Goal: Task Accomplishment & Management: Manage account settings

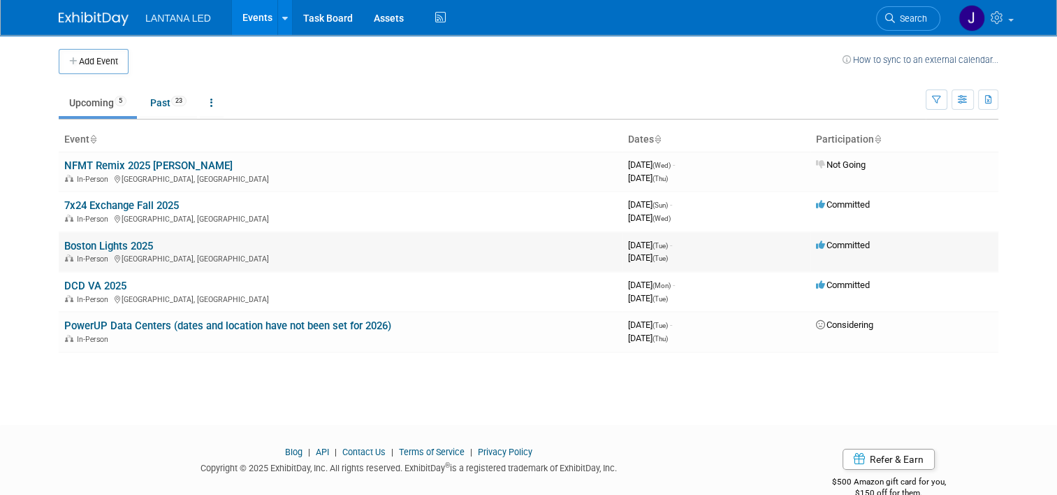
click at [133, 240] on link "Boston Lights 2025" at bounding box center [108, 246] width 89 height 13
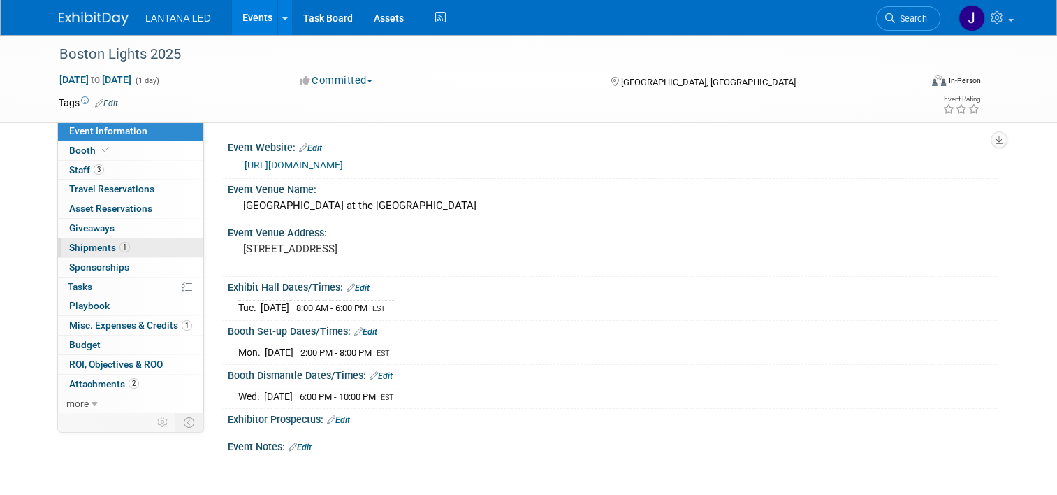
click at [94, 248] on span "Shipments 1" at bounding box center [99, 247] width 61 height 11
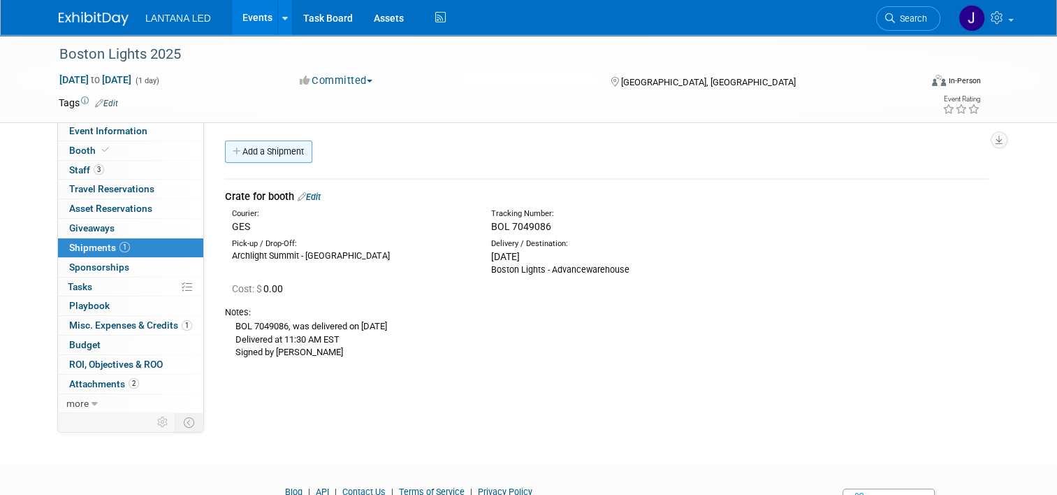
click at [254, 157] on link "Add a Shipment" at bounding box center [268, 151] width 87 height 22
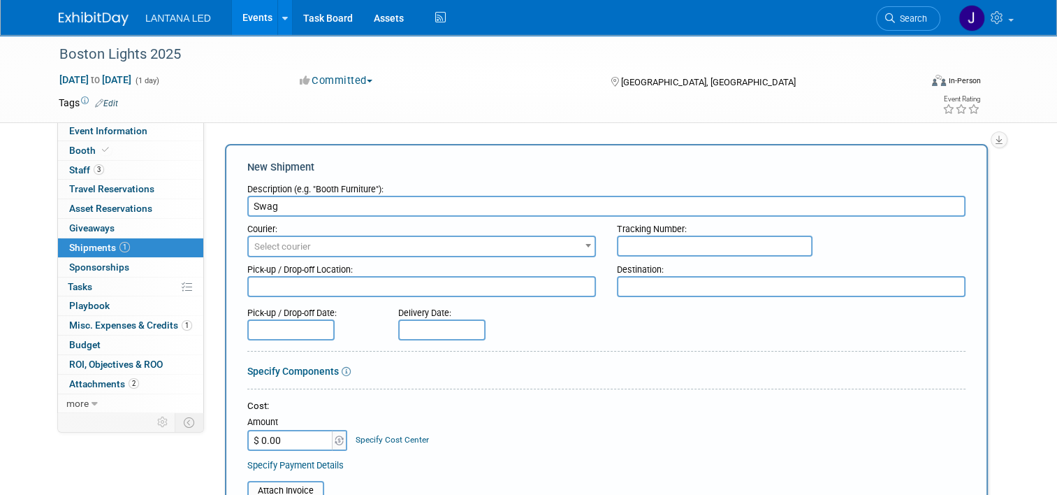
type input "Swag"
click at [636, 246] on input "text" at bounding box center [715, 245] width 196 height 21
type input "1Z3465740300190496"
click at [436, 328] on input "text" at bounding box center [441, 329] width 87 height 21
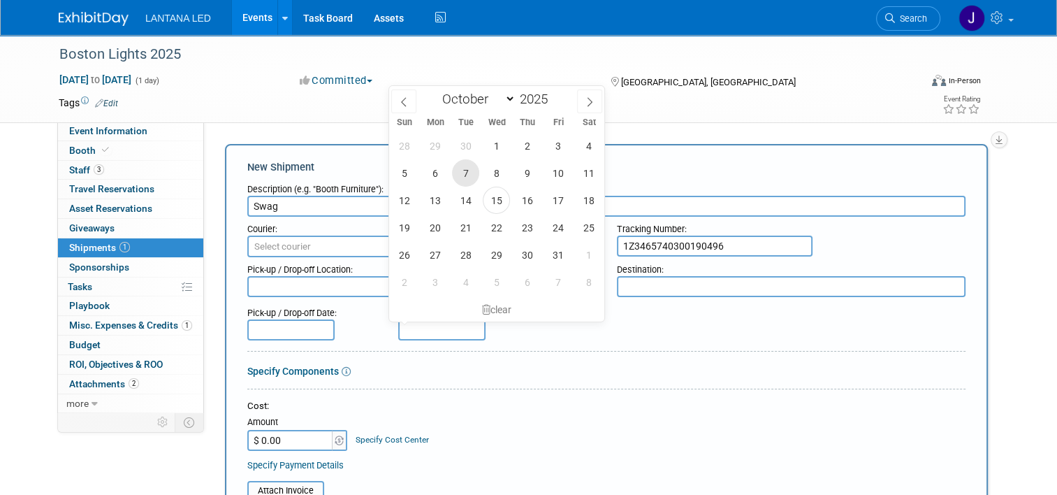
click at [469, 175] on span "7" at bounding box center [465, 172] width 27 height 27
type input "Oct 7, 2025"
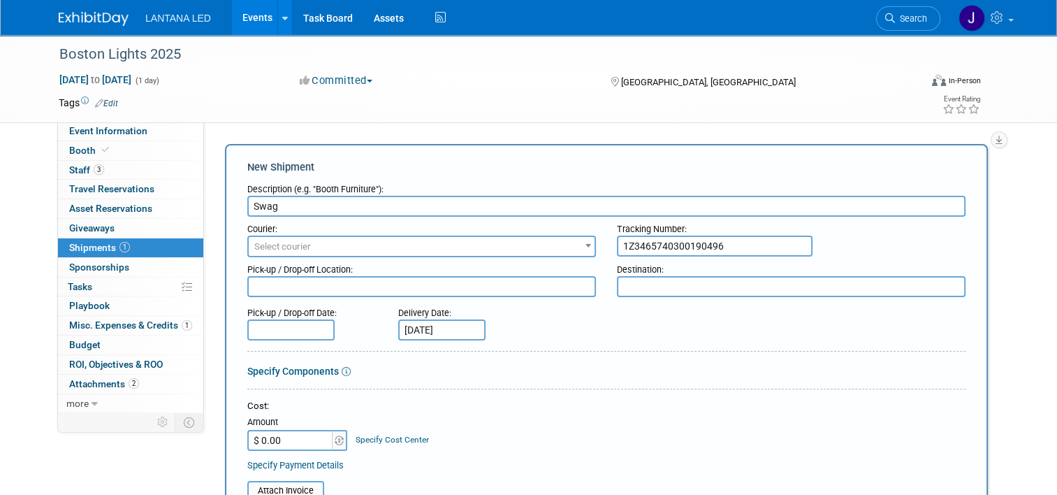
click at [602, 407] on div "Cost:" at bounding box center [606, 406] width 718 height 13
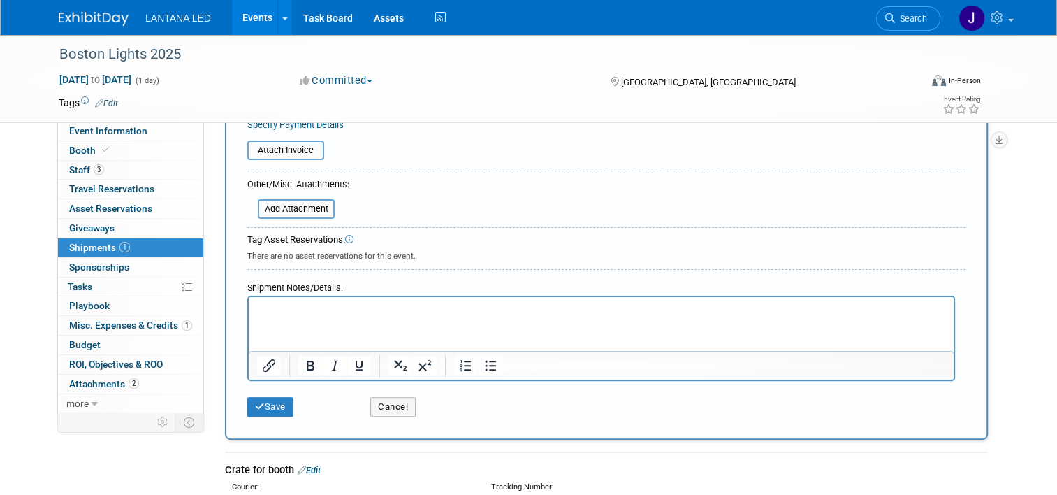
scroll to position [349, 0]
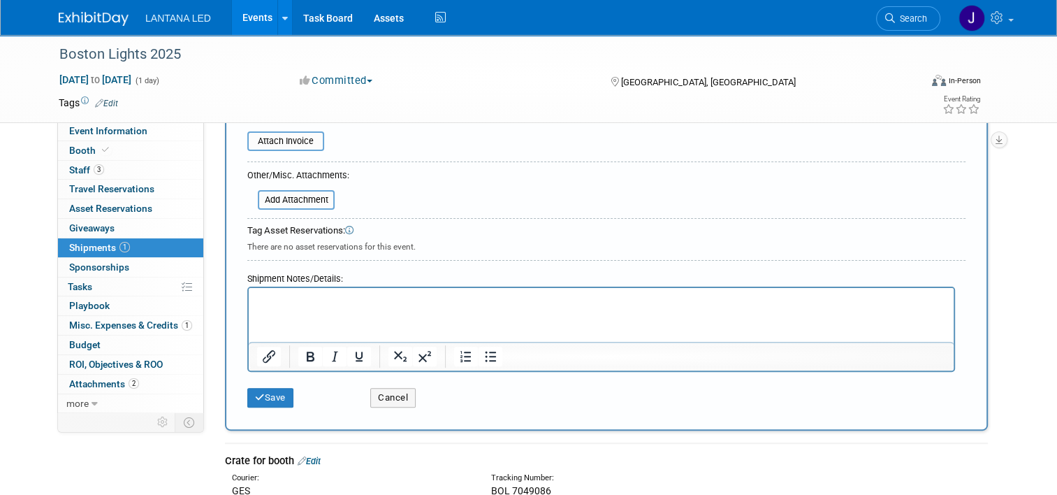
click at [386, 307] on html at bounding box center [601, 298] width 705 height 20
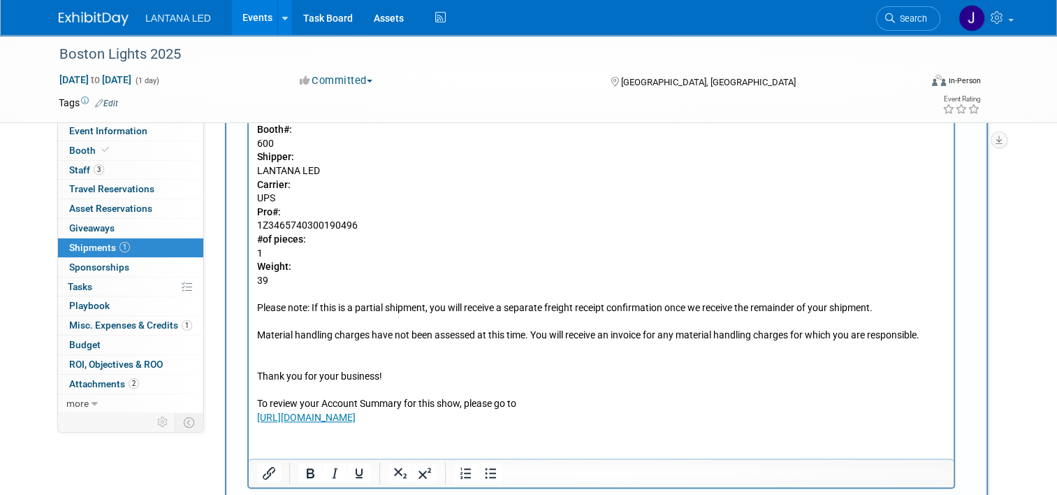
scroll to position [640, 0]
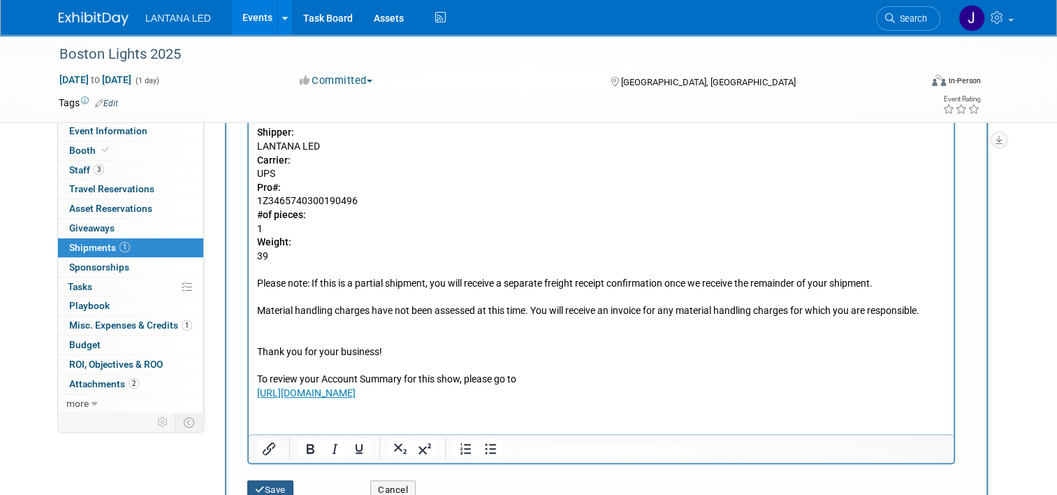
click at [265, 492] on button "Save" at bounding box center [270, 490] width 46 height 20
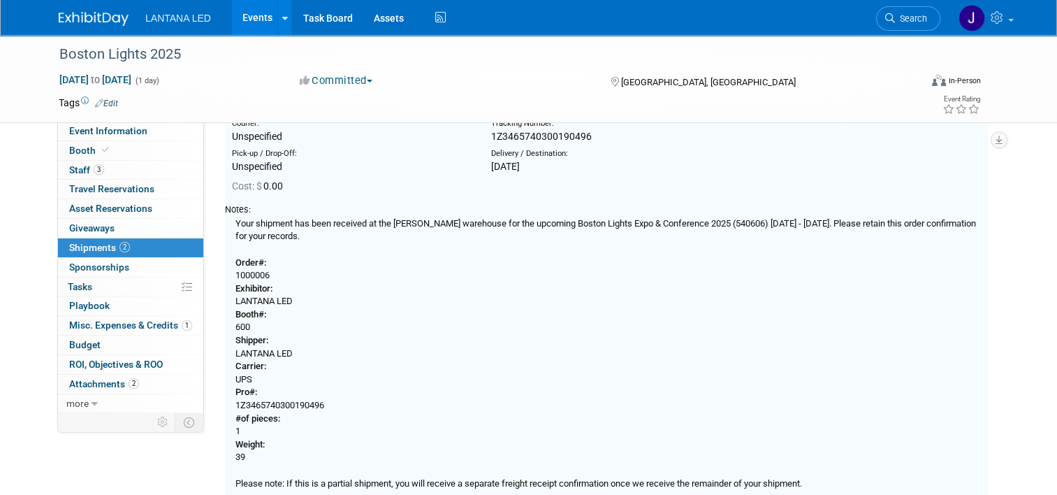
scroll to position [224, 0]
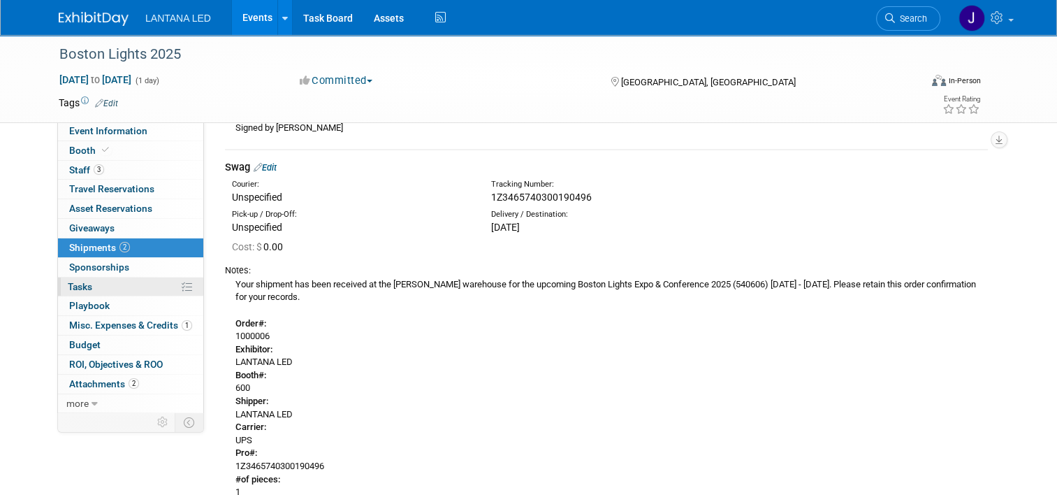
click at [117, 284] on link "0% Tasks 0%" at bounding box center [130, 286] width 145 height 19
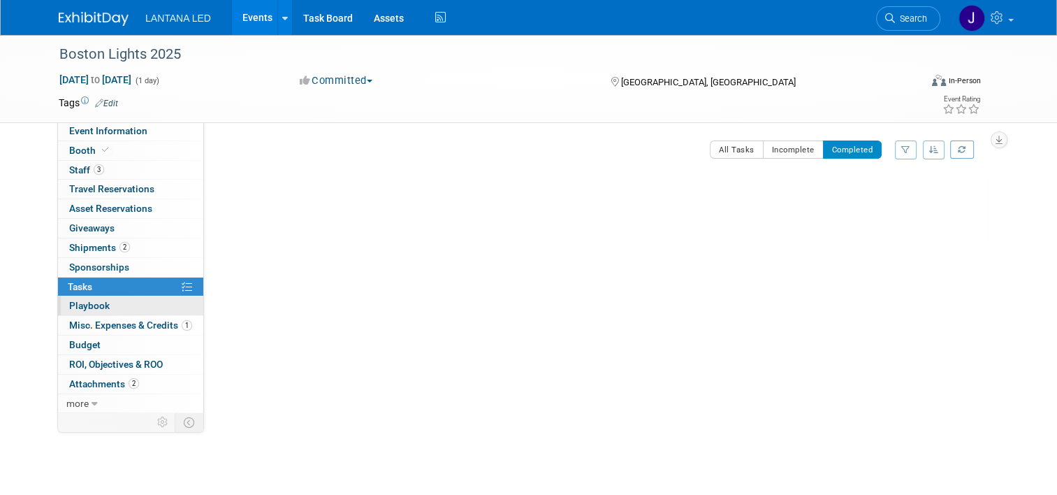
click at [115, 303] on link "0 Playbook 0" at bounding box center [130, 305] width 145 height 19
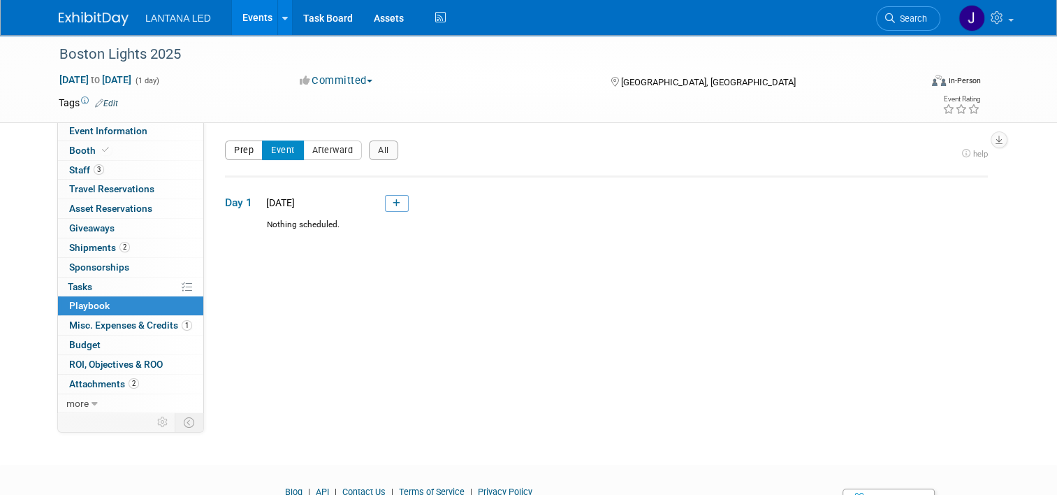
click at [230, 154] on button "Prep" at bounding box center [244, 150] width 38 height 20
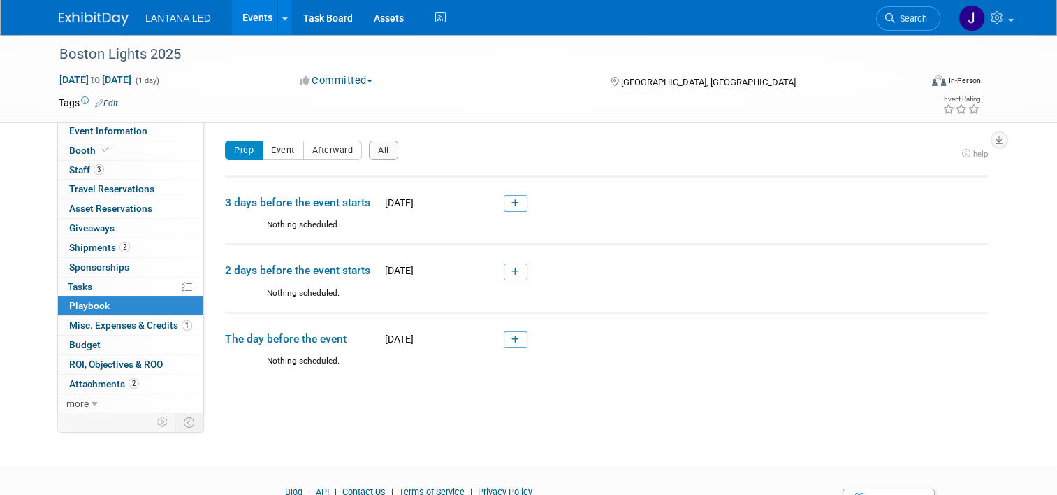
click at [321, 201] on span "3 days before the event starts" at bounding box center [302, 202] width 154 height 15
click at [268, 150] on button "Event" at bounding box center [283, 150] width 42 height 20
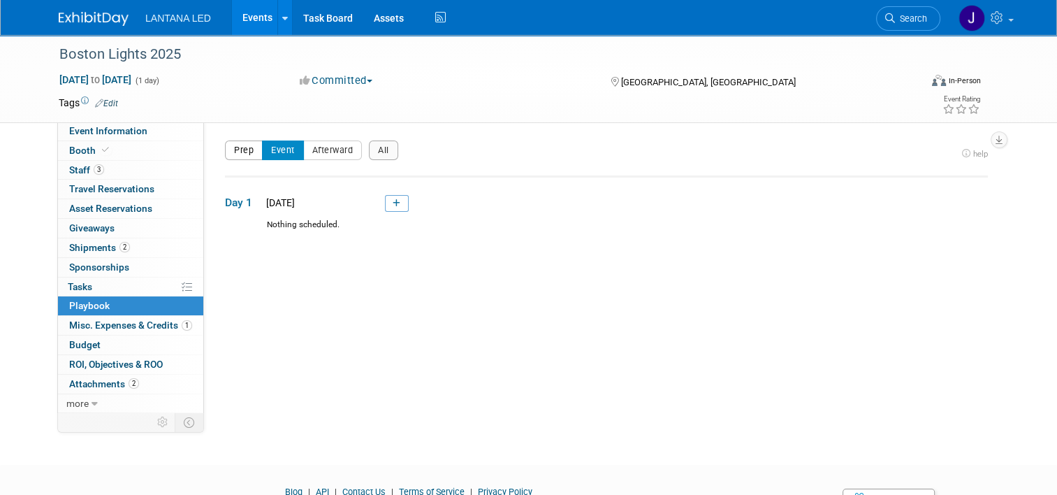
click at [229, 154] on button "Prep" at bounding box center [244, 150] width 38 height 20
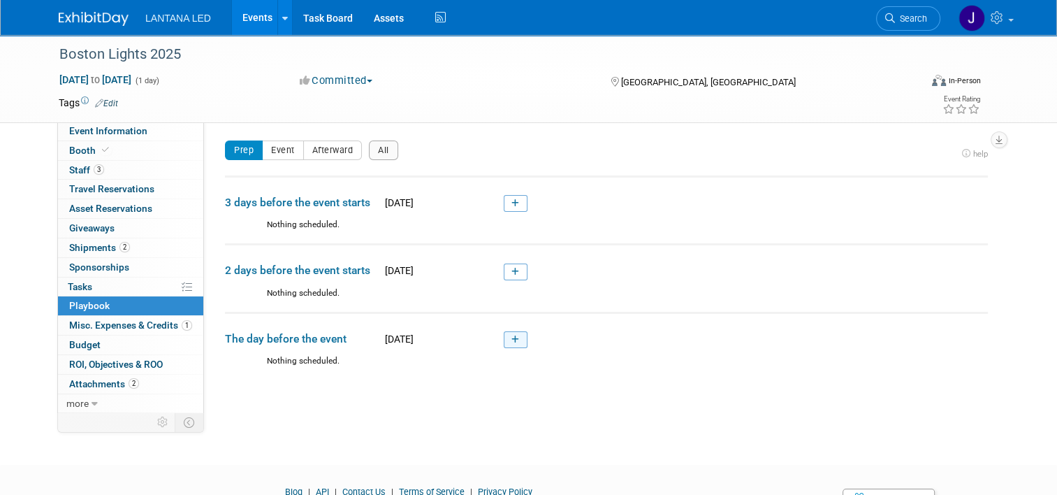
click at [511, 340] on icon at bounding box center [515, 339] width 8 height 8
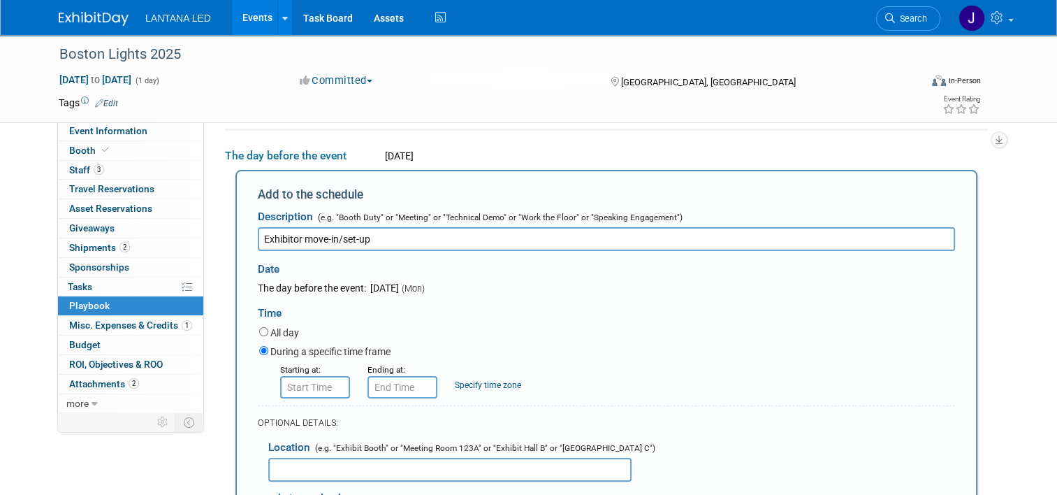
type input "Exhibitor move-in/set-up"
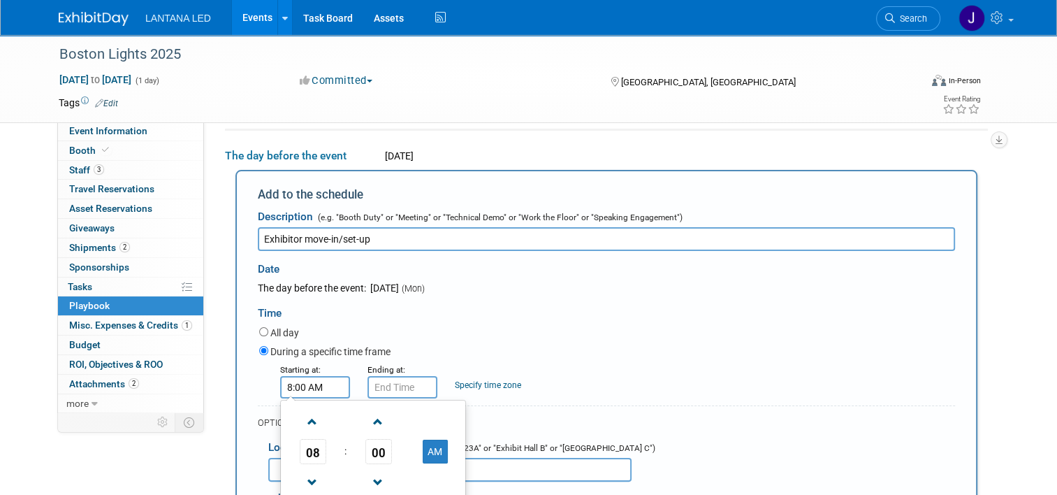
click at [291, 387] on input "8:00 AM" at bounding box center [315, 387] width 70 height 22
click at [309, 422] on span at bounding box center [312, 421] width 24 height 24
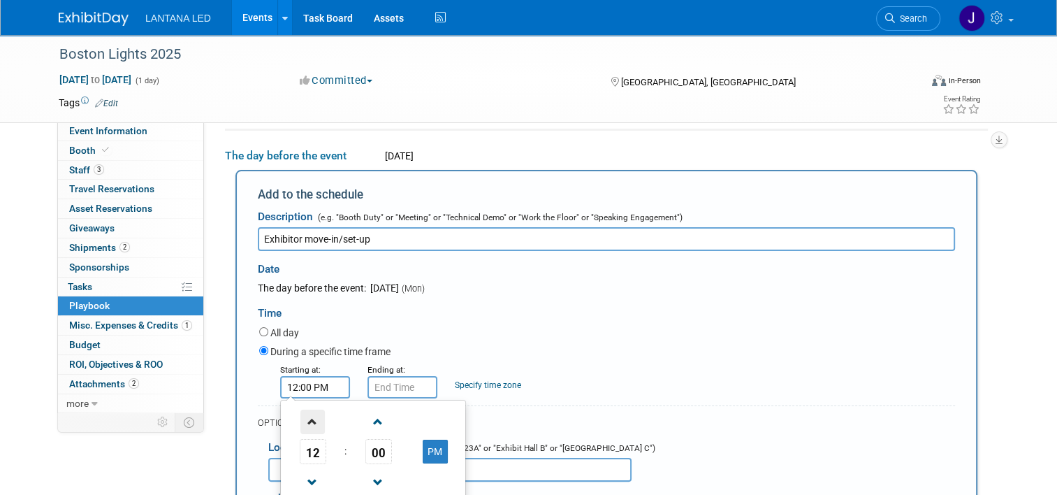
click at [309, 422] on span at bounding box center [312, 421] width 24 height 24
type input "2:00 PM"
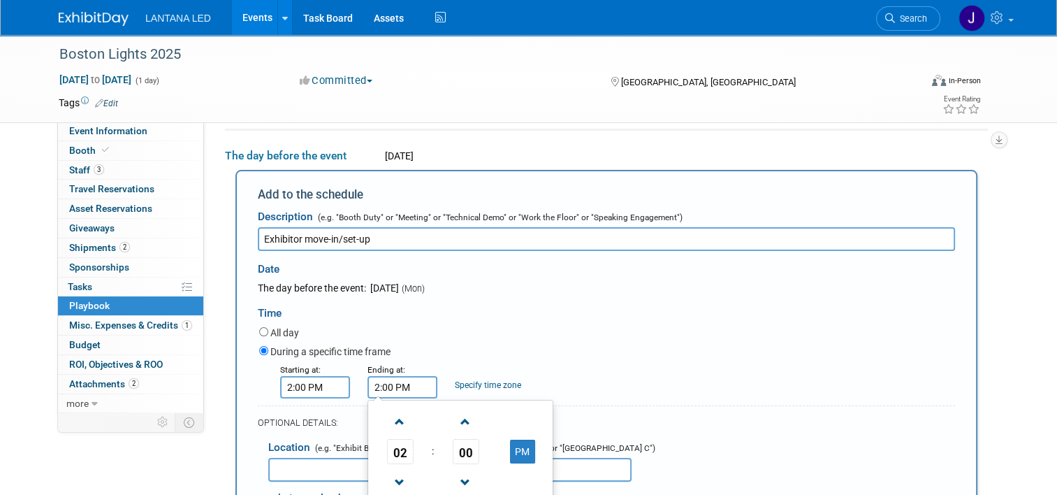
click at [374, 386] on input "2:00 PM" at bounding box center [402, 387] width 70 height 22
click at [388, 423] on span at bounding box center [400, 421] width 24 height 24
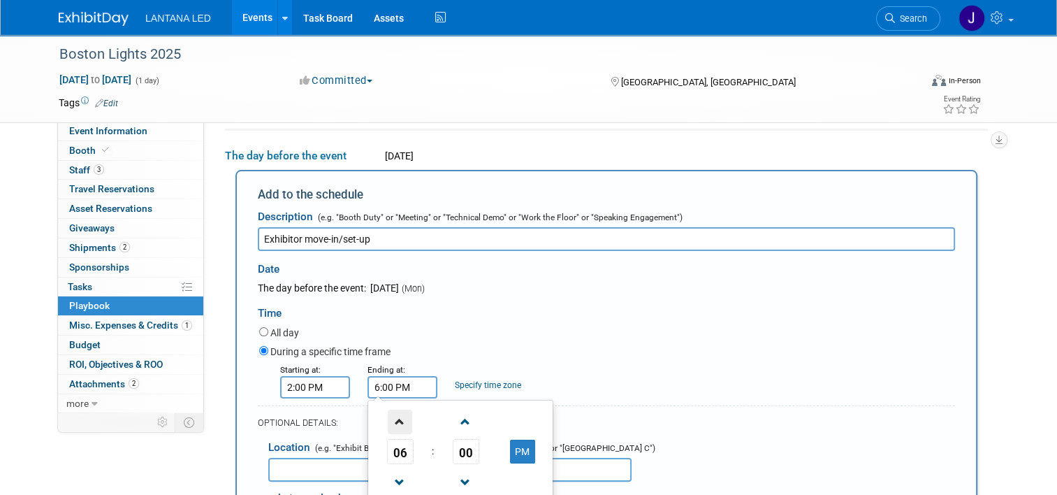
click at [388, 423] on span at bounding box center [400, 421] width 24 height 24
type input "8:00 PM"
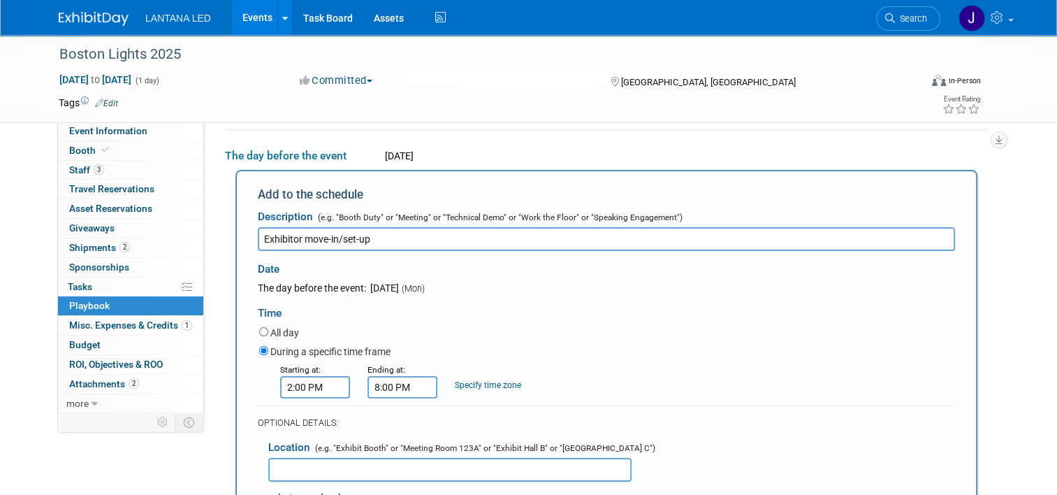
click at [496, 381] on link "Specify time zone" at bounding box center [488, 385] width 66 height 10
type input "EST"
click at [556, 330] on div "All day" at bounding box center [607, 333] width 696 height 19
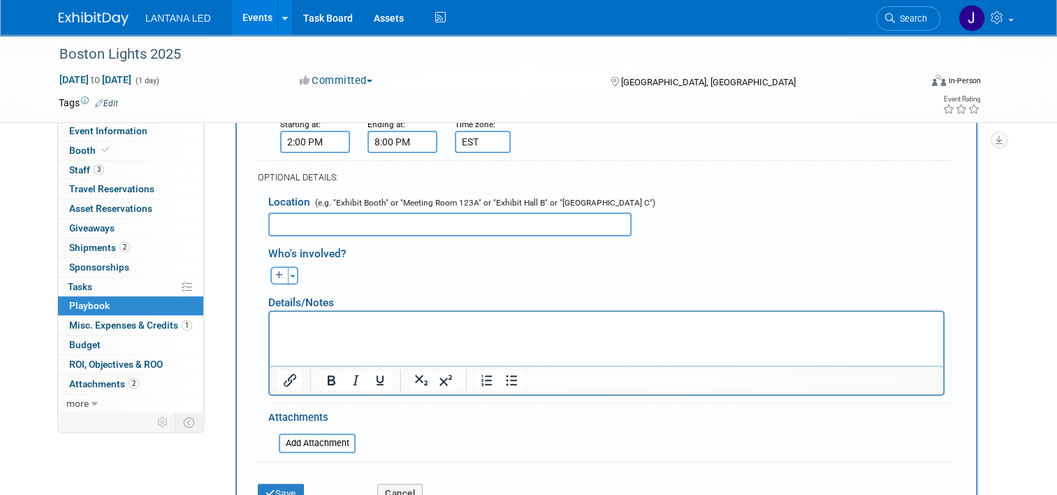
scroll to position [460, 0]
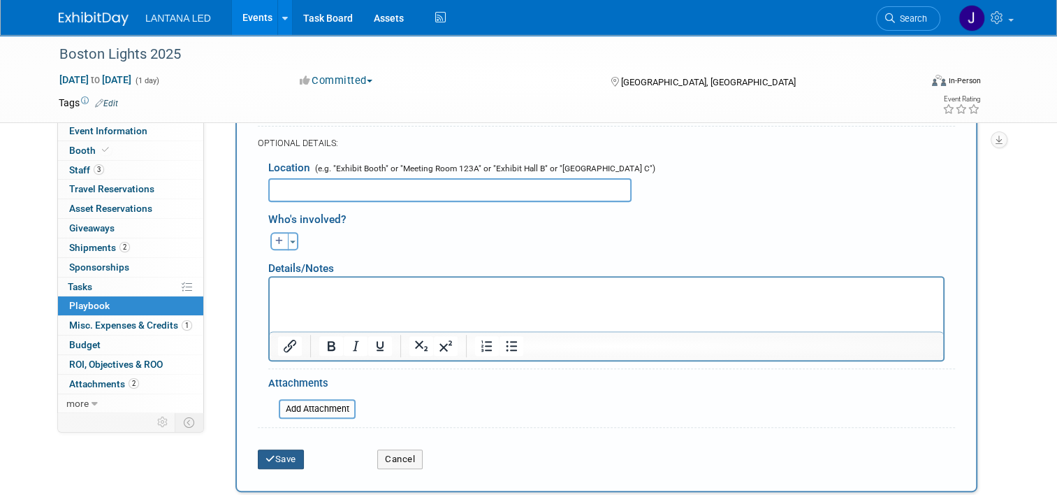
click at [277, 454] on button "Save" at bounding box center [281, 459] width 46 height 20
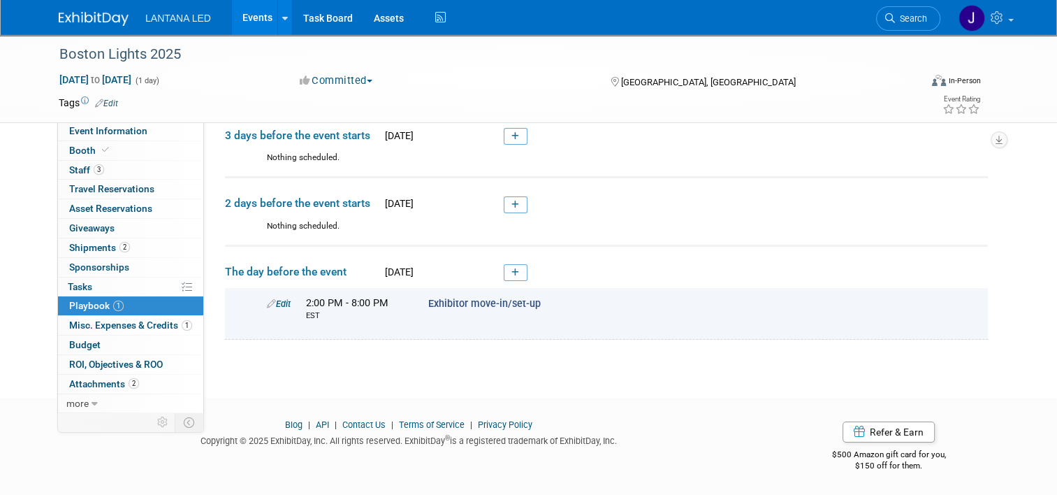
scroll to position [0, 0]
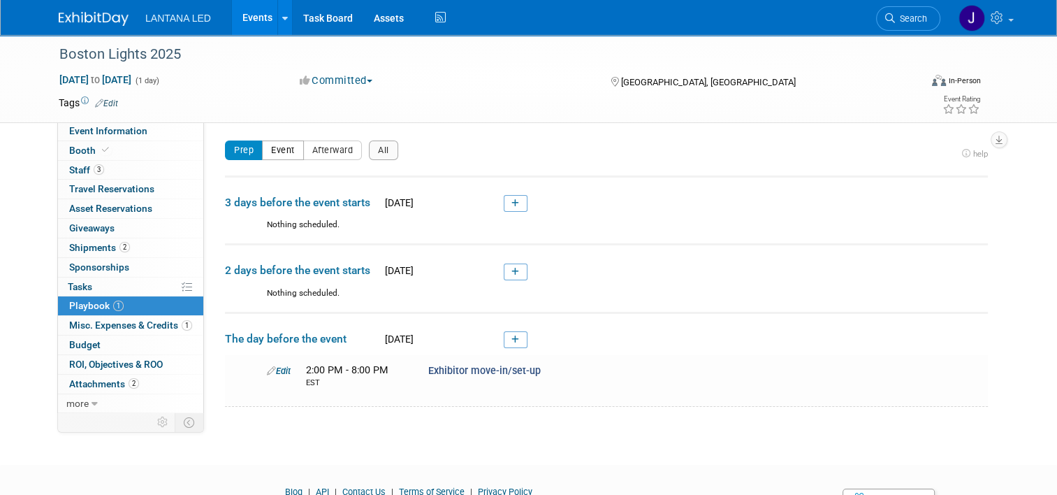
click at [272, 153] on button "Event" at bounding box center [283, 150] width 42 height 20
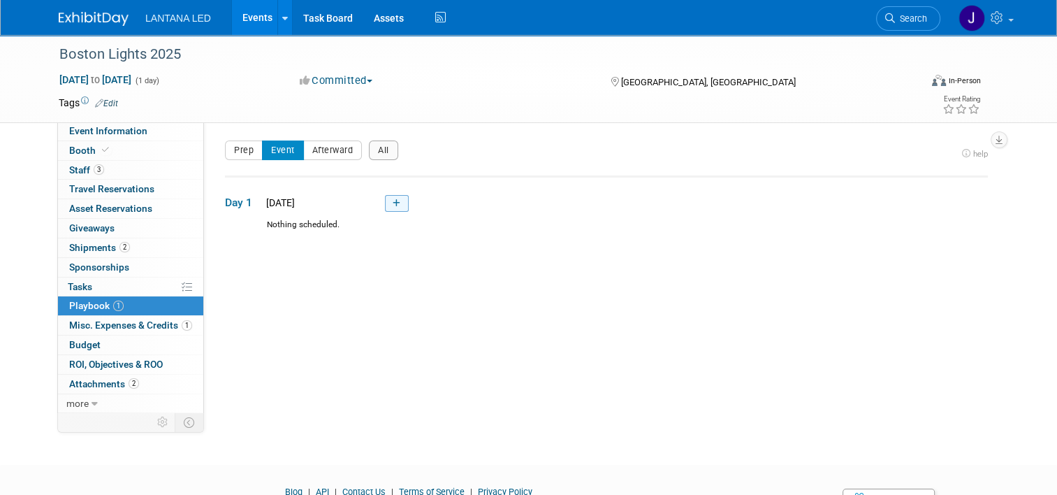
click at [393, 202] on icon at bounding box center [397, 203] width 8 height 8
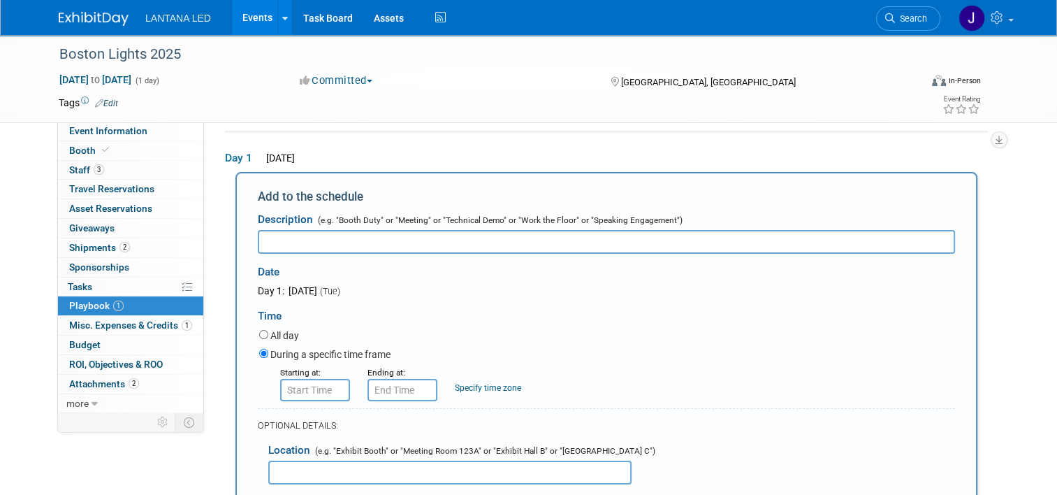
click at [697, 239] on input "text" at bounding box center [606, 242] width 697 height 24
type input "Exhibiting hours"
type input "8:00 AM"
click at [300, 391] on input "8:00 AM" at bounding box center [315, 390] width 70 height 22
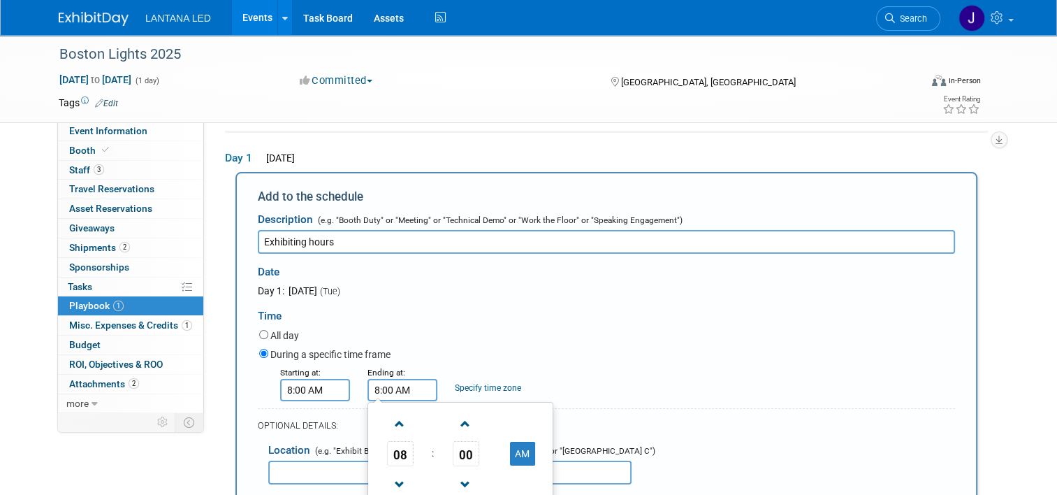
click at [380, 386] on input "8:00 AM" at bounding box center [402, 390] width 70 height 22
click at [388, 421] on span at bounding box center [400, 423] width 24 height 24
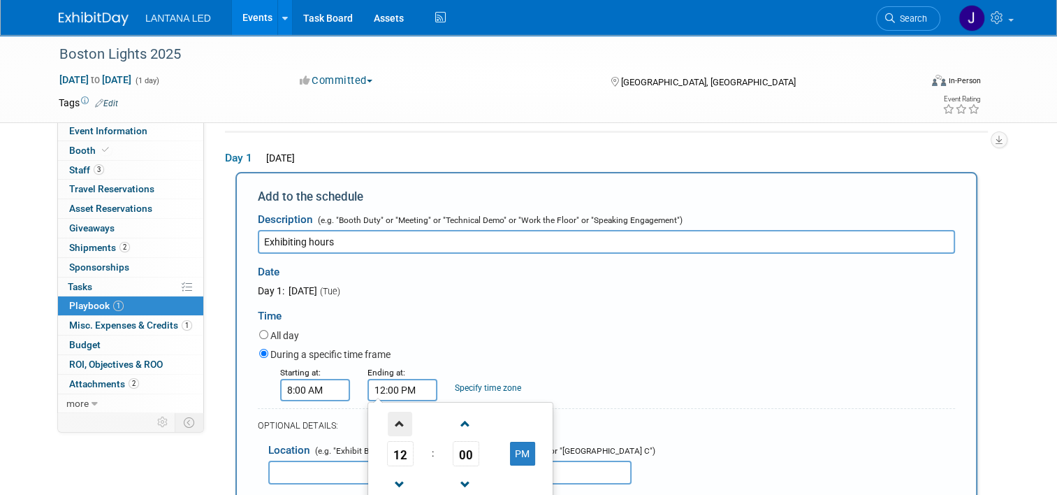
click at [388, 421] on span at bounding box center [400, 423] width 24 height 24
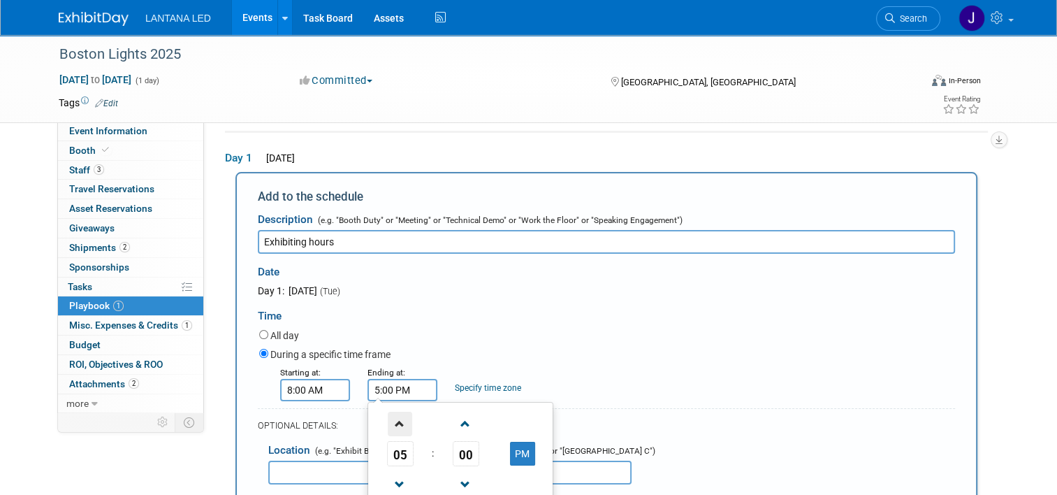
click at [388, 421] on span at bounding box center [400, 423] width 24 height 24
type input "6:00 PM"
click at [621, 378] on div "Starting at: 8:00 AM Ending at: 6:00 PM Specify time zone Time zone:" at bounding box center [607, 383] width 717 height 36
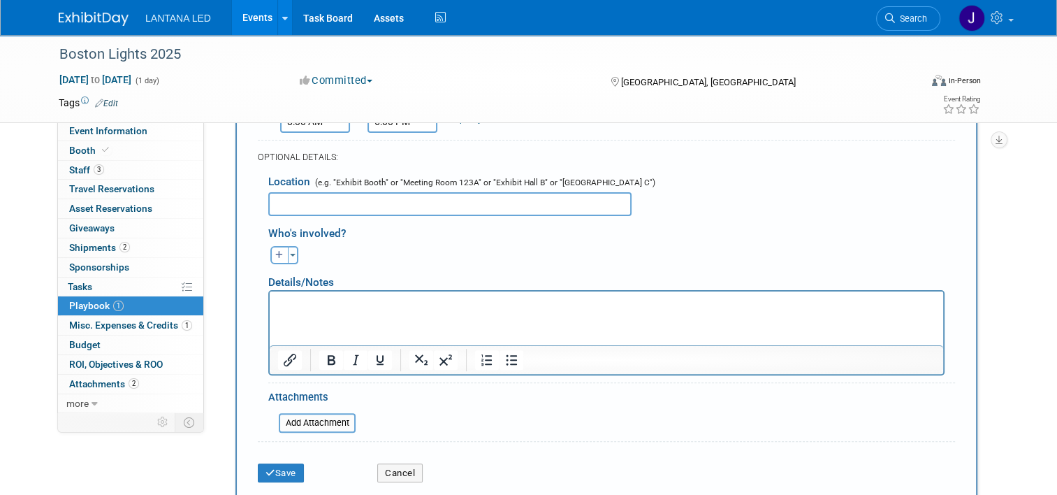
scroll to position [394, 0]
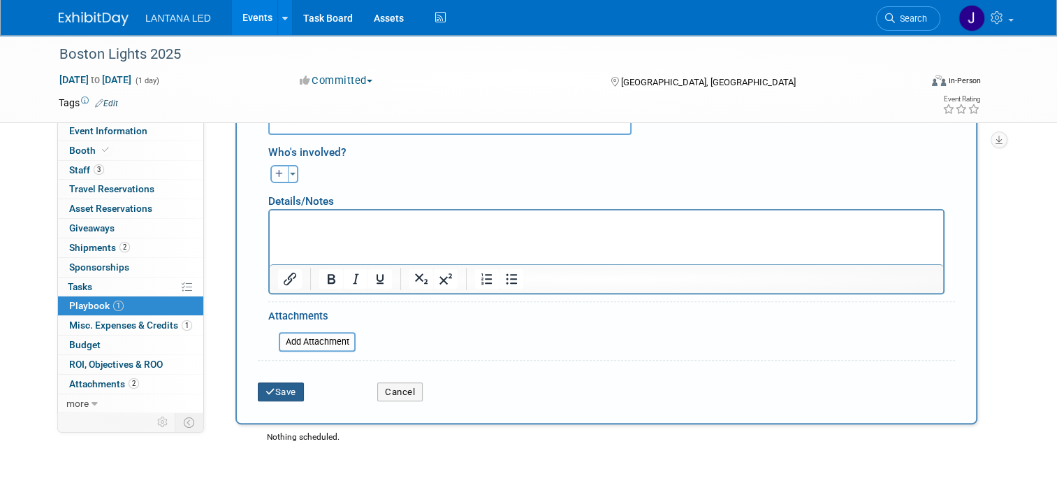
click at [284, 394] on button "Save" at bounding box center [281, 392] width 46 height 20
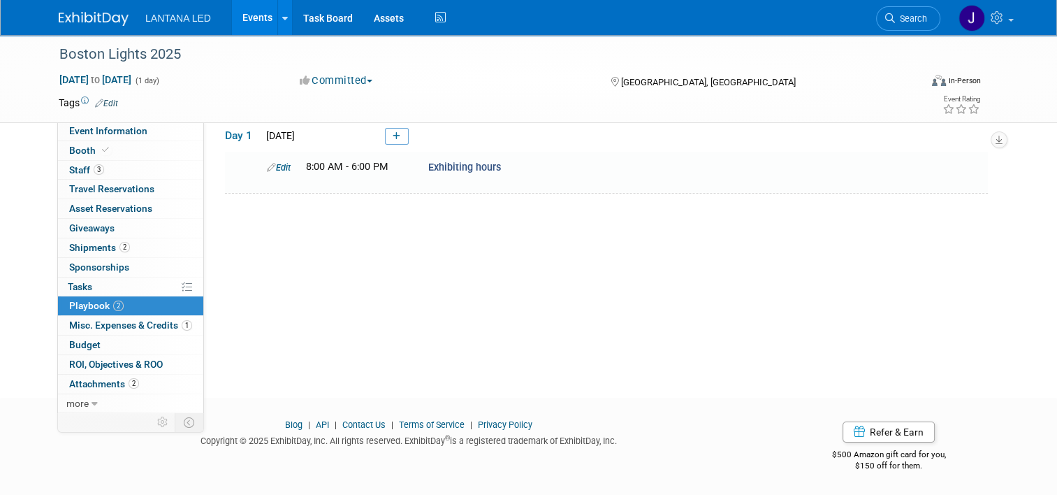
scroll to position [43, 0]
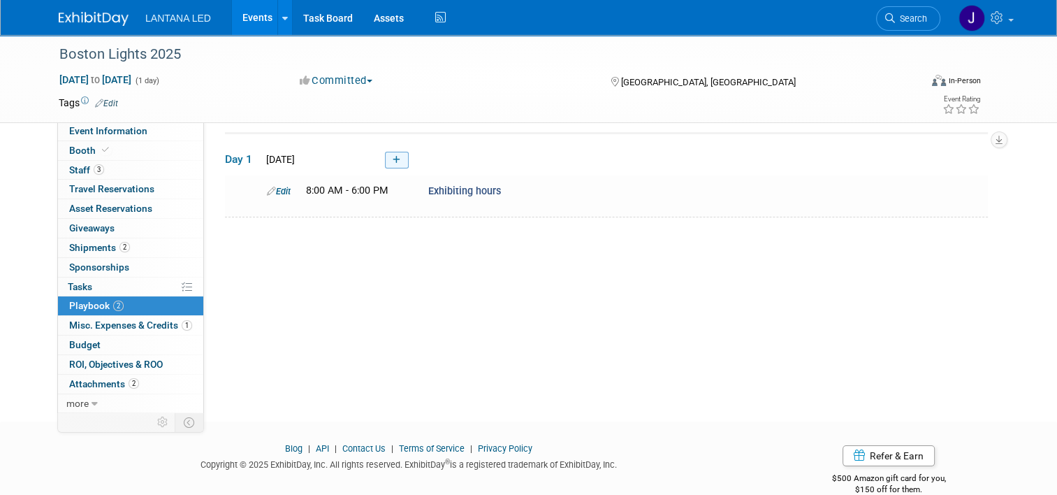
click at [385, 163] on link at bounding box center [397, 160] width 24 height 17
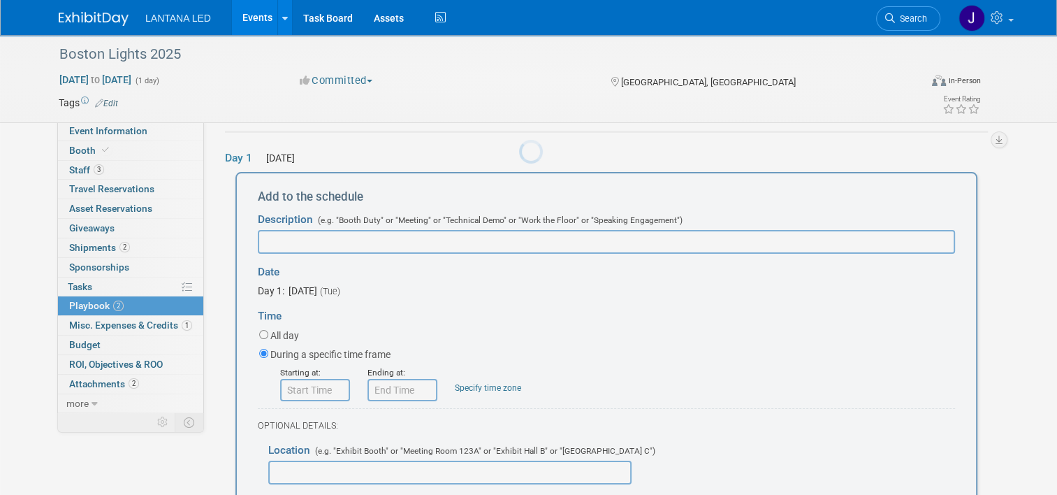
scroll to position [0, 0]
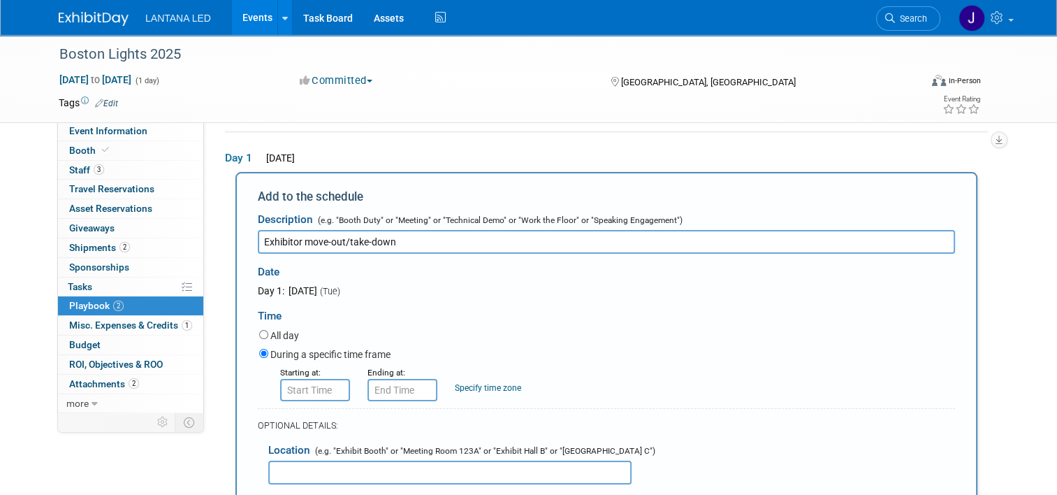
type input "Exhibitor move-out/take-down"
drag, startPoint x: 273, startPoint y: 240, endPoint x: 684, endPoint y: 188, distance: 414.1
click at [684, 188] on div "Add to the schedule" at bounding box center [606, 196] width 697 height 17
click at [321, 386] on input "8:00 AM" at bounding box center [315, 390] width 70 height 22
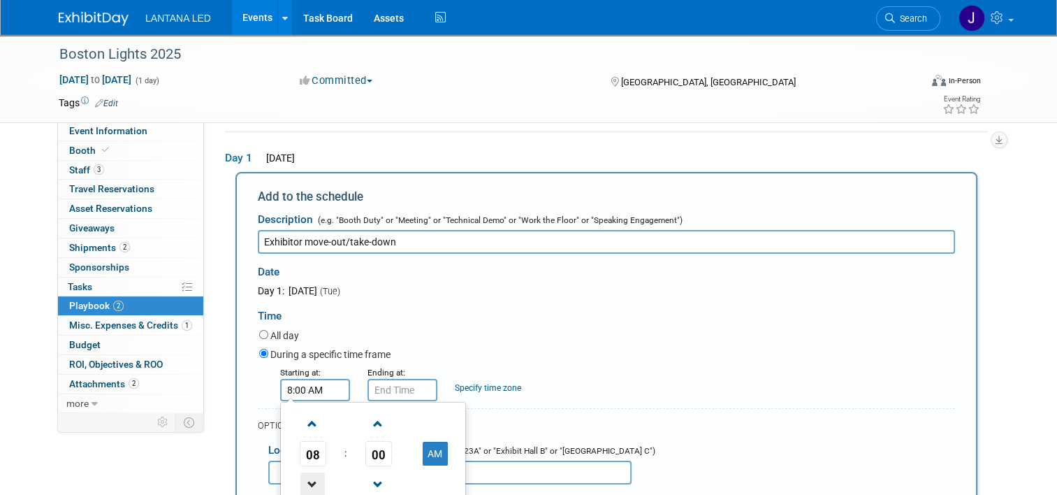
click at [305, 478] on span at bounding box center [312, 484] width 24 height 24
click at [423, 451] on button "AM" at bounding box center [435, 454] width 25 height 24
type input "6:00 PM"
click at [394, 389] on input "6:00 PM" at bounding box center [402, 390] width 70 height 22
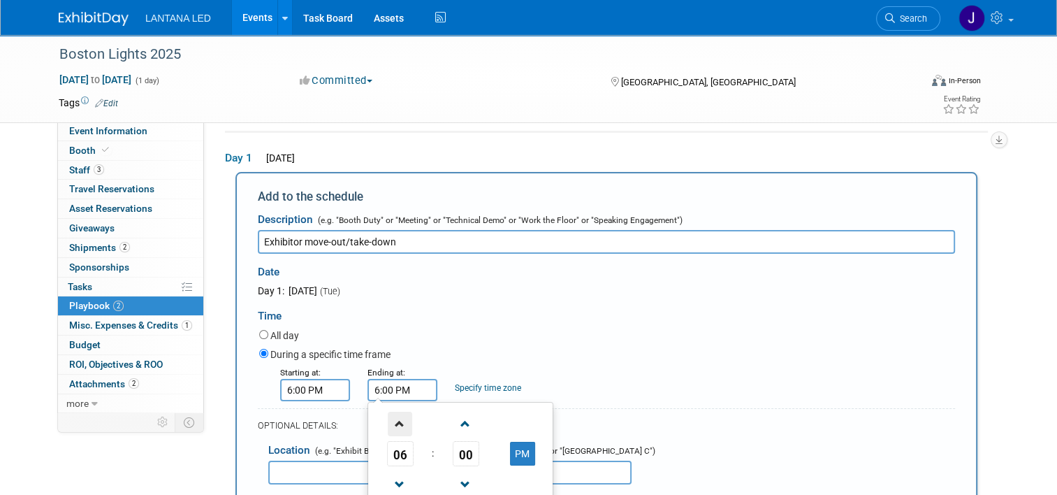
click at [388, 426] on span at bounding box center [400, 423] width 24 height 24
click at [388, 427] on span at bounding box center [400, 423] width 24 height 24
click at [388, 428] on span at bounding box center [400, 423] width 24 height 24
type input "10:00 PM"
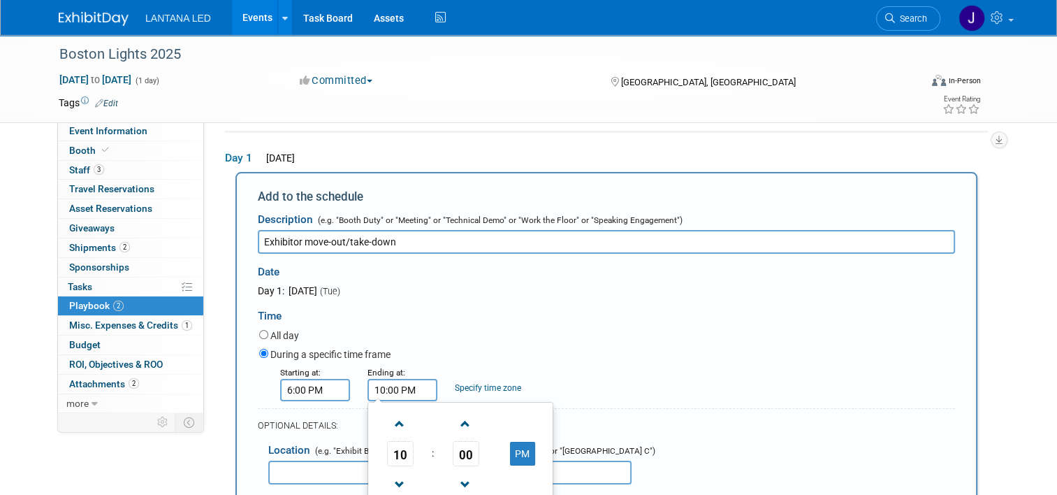
click at [622, 408] on div "OPTIONAL DETAILS:" at bounding box center [606, 421] width 697 height 26
click at [507, 388] on link "Specify time zone" at bounding box center [488, 388] width 66 height 10
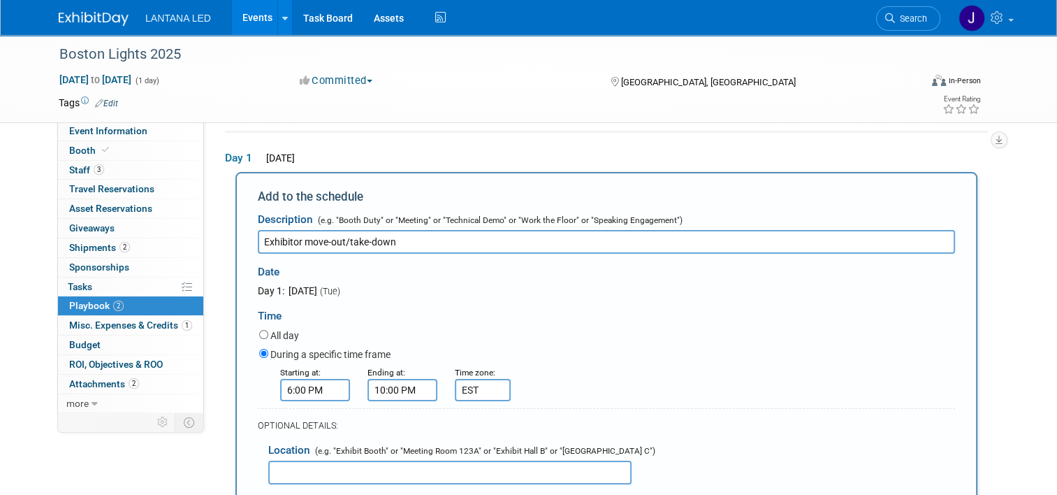
type input "EST"
click at [610, 346] on div "During a specific time frame" at bounding box center [607, 355] width 696 height 19
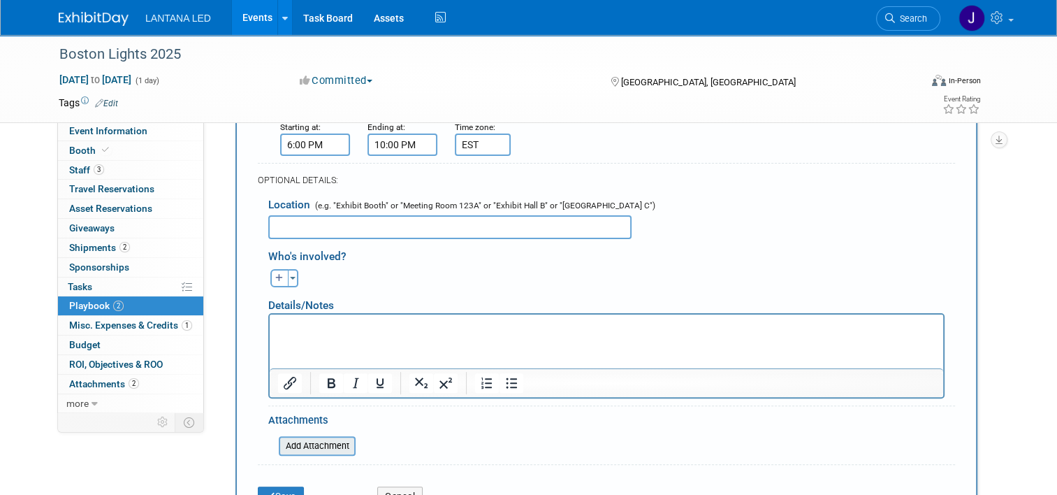
scroll to position [324, 0]
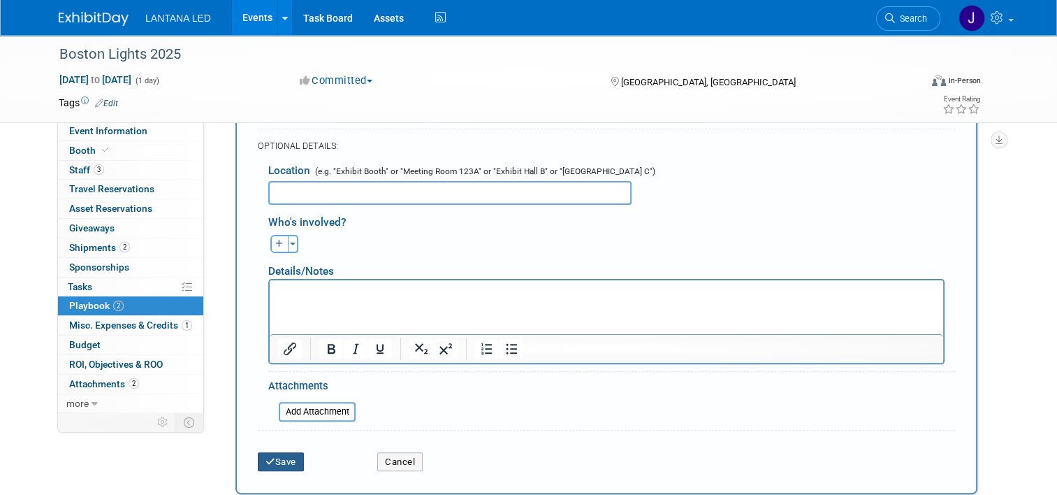
click at [278, 461] on button "Save" at bounding box center [281, 462] width 46 height 20
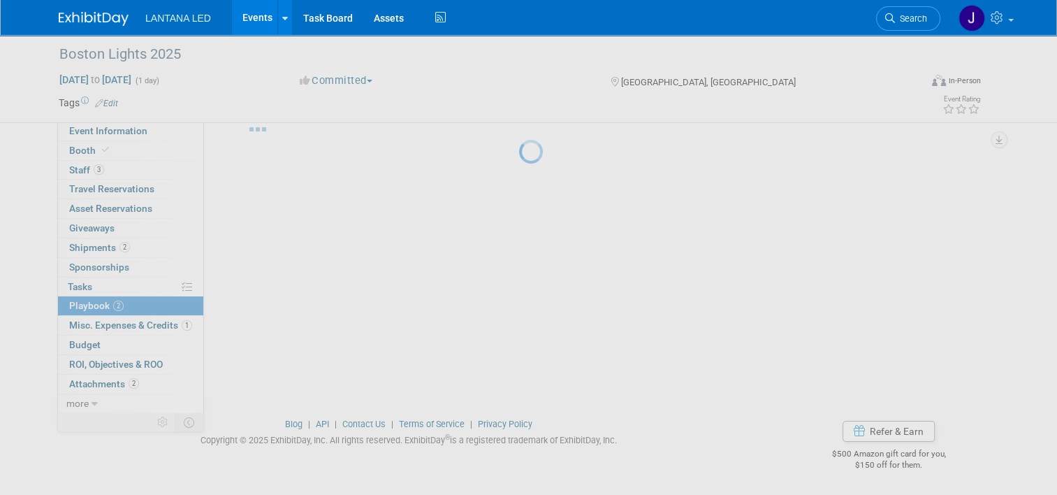
scroll to position [67, 0]
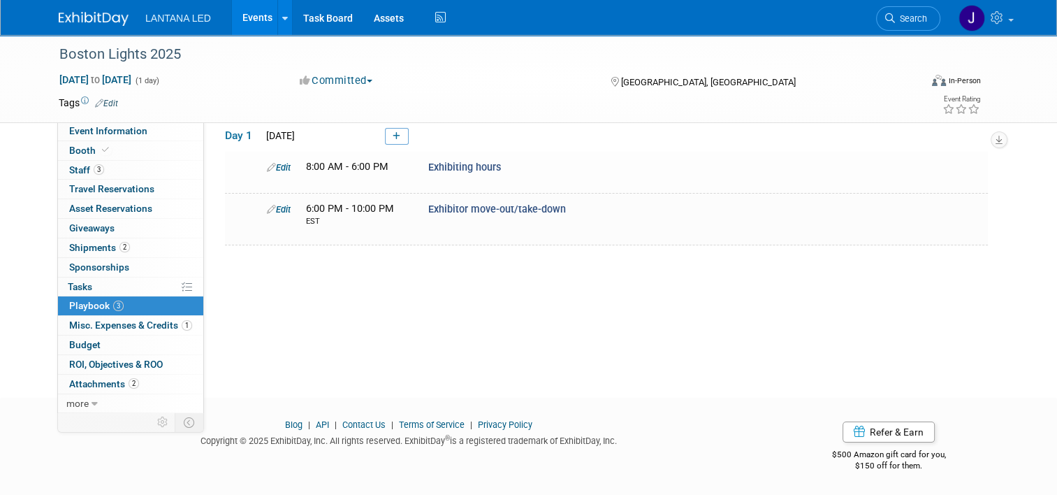
click at [276, 165] on link "Edit" at bounding box center [279, 167] width 24 height 10
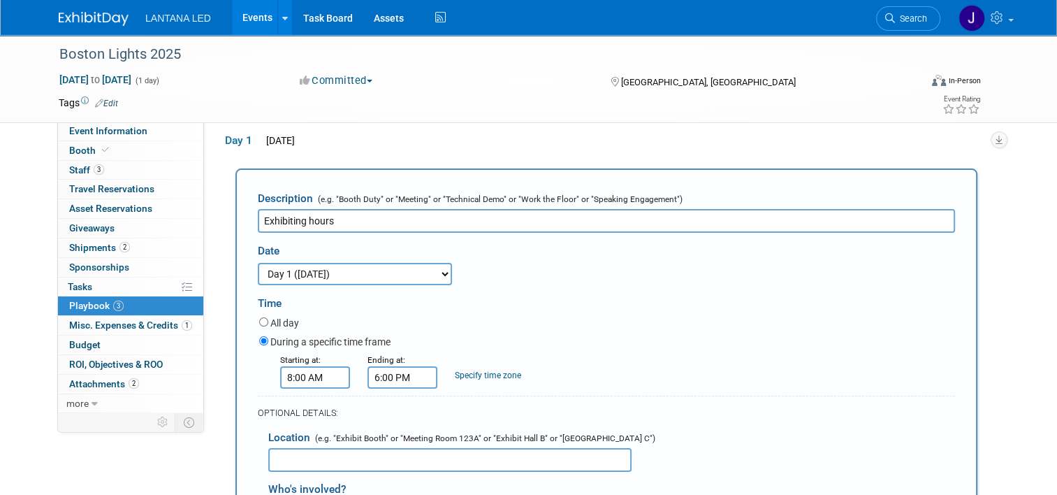
scroll to position [60, 0]
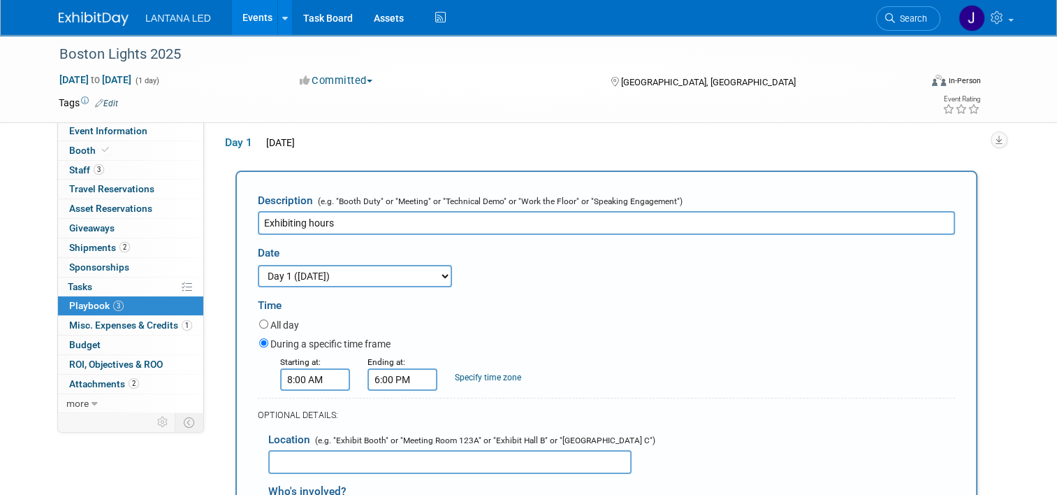
click at [486, 377] on link "Specify time zone" at bounding box center [488, 377] width 66 height 10
type input "EST"
click at [598, 354] on div "Starting at: 8:00 AM Ending at: 6:00 PM Specify time zone Time zone: EST" at bounding box center [607, 372] width 717 height 36
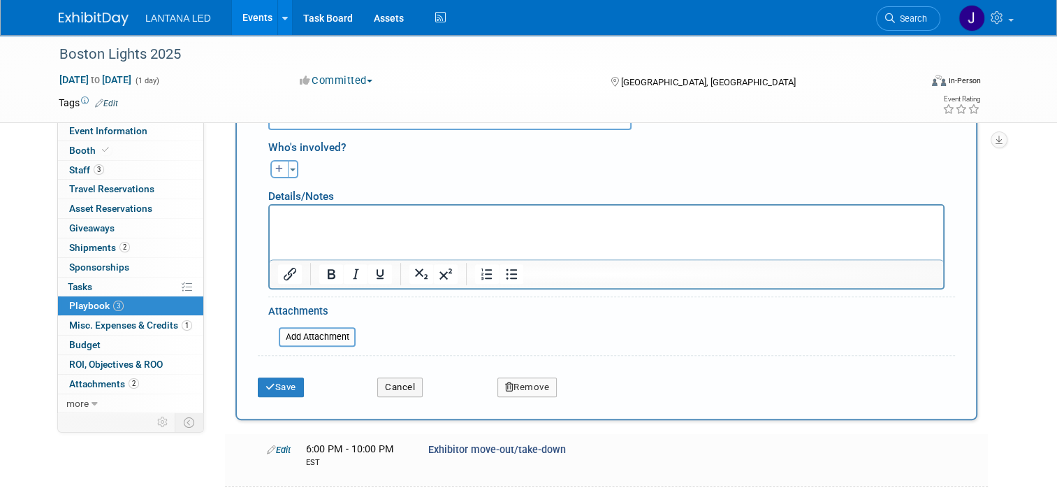
scroll to position [409, 0]
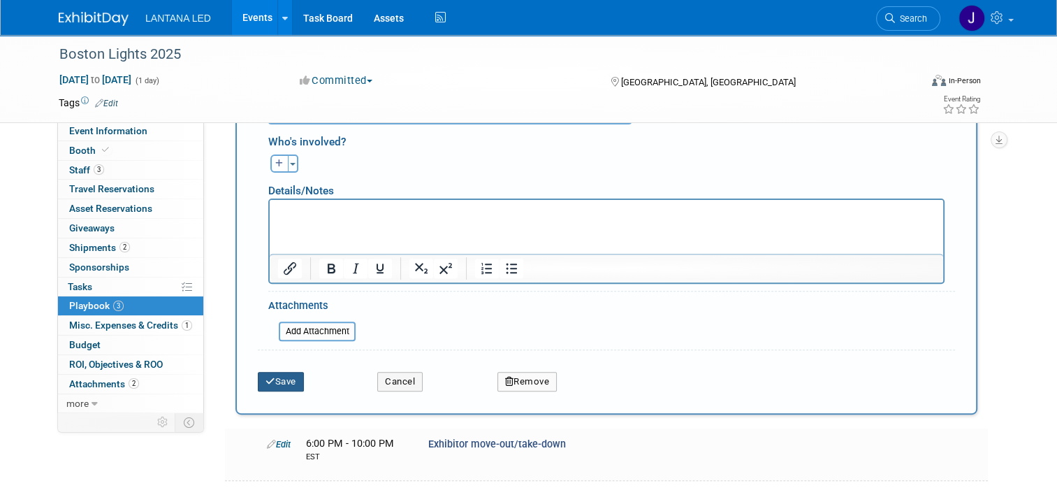
click at [270, 378] on button "Save" at bounding box center [281, 382] width 46 height 20
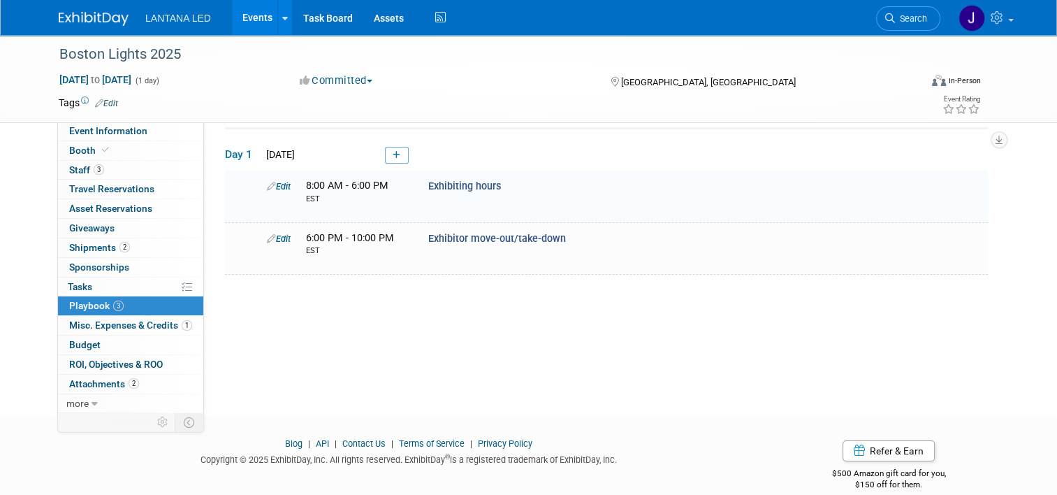
scroll to position [43, 0]
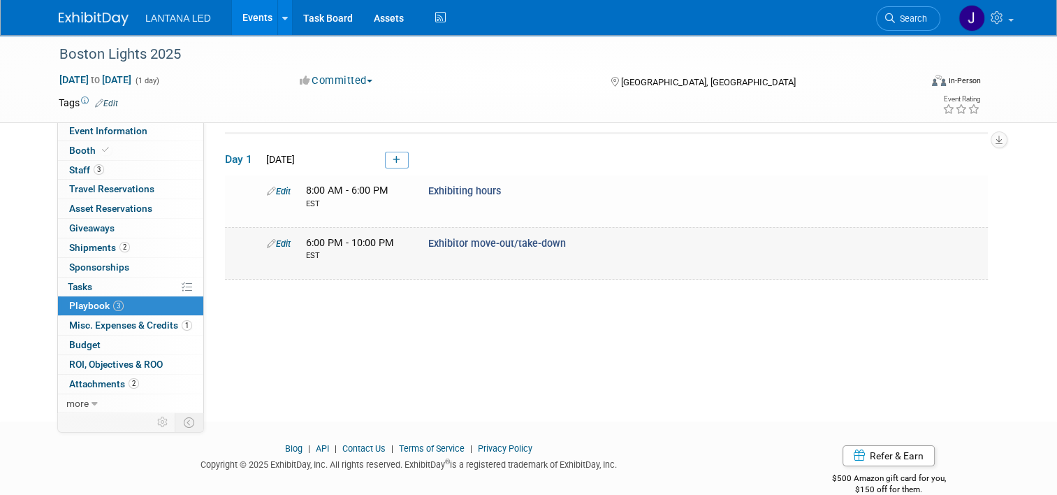
click at [682, 249] on div "Exhibitor move-out/take-down" at bounding box center [601, 243] width 367 height 15
click at [277, 243] on link "Edit" at bounding box center [279, 243] width 24 height 10
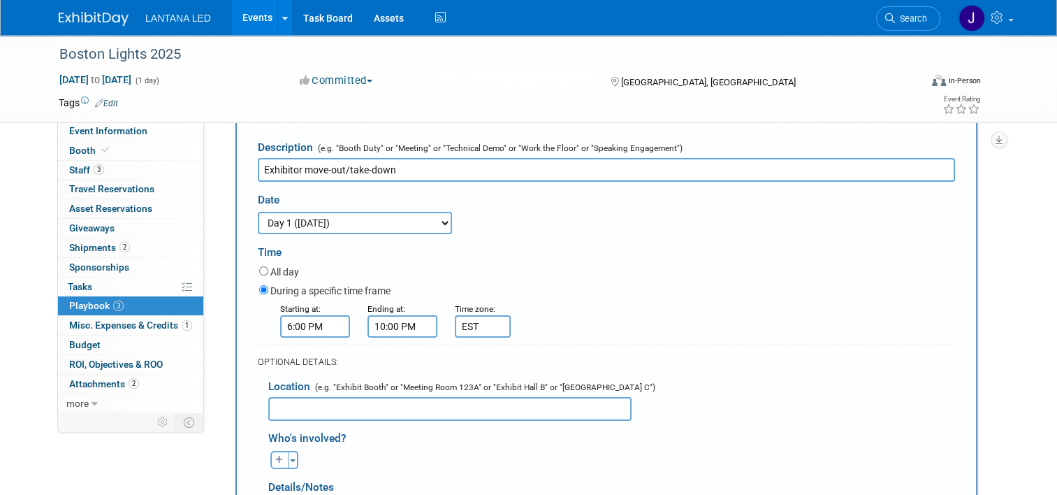
scroll to position [252, 0]
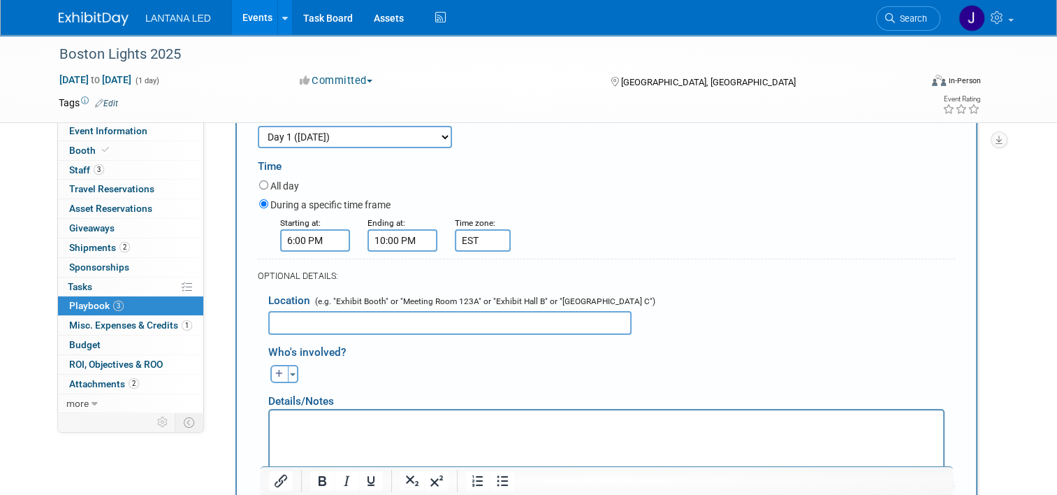
click at [299, 425] on p "Rich Text Area. Press ALT-0 for help." at bounding box center [606, 422] width 657 height 14
click at [866, 245] on div "Starting at: 6:00 PM Ending at: 10:00 PM Specify time zone Time zone: EST" at bounding box center [607, 233] width 717 height 36
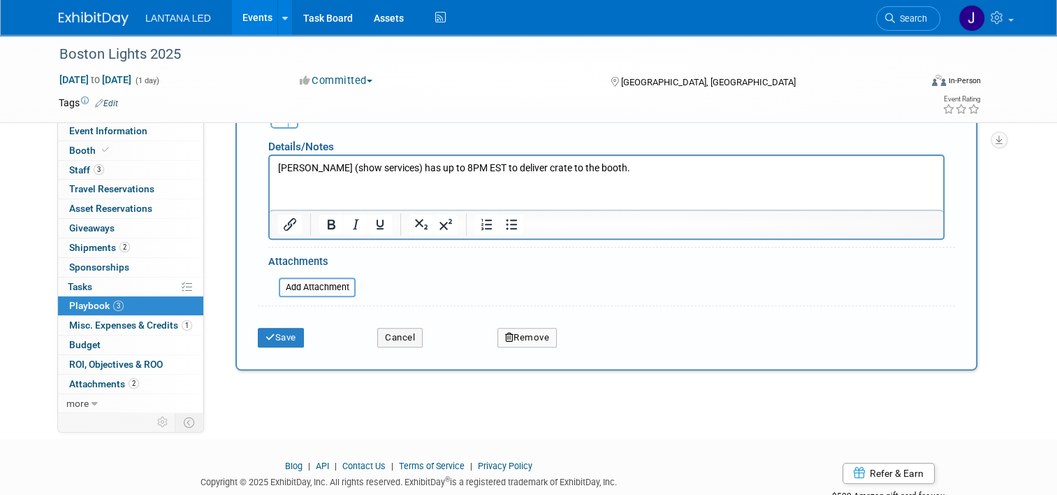
scroll to position [531, 0]
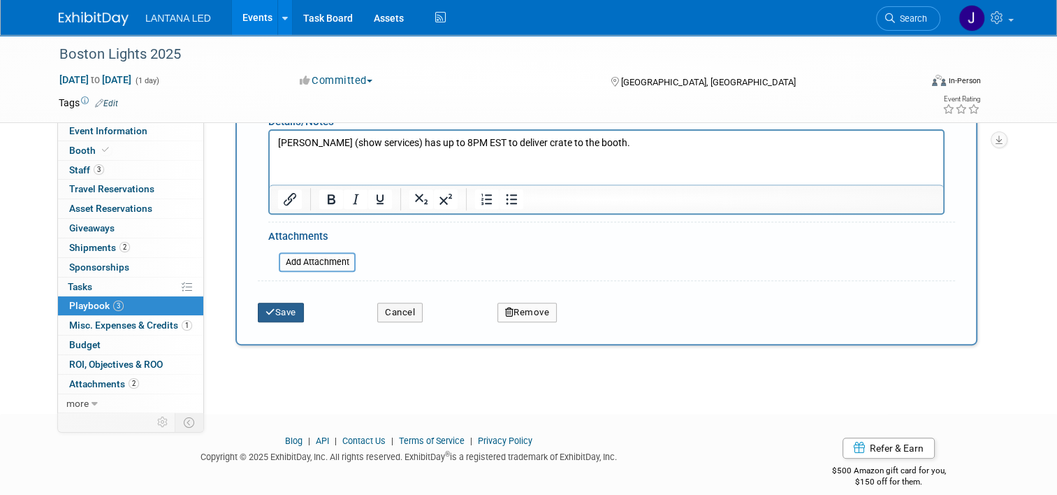
click at [264, 303] on button "Save" at bounding box center [281, 313] width 46 height 20
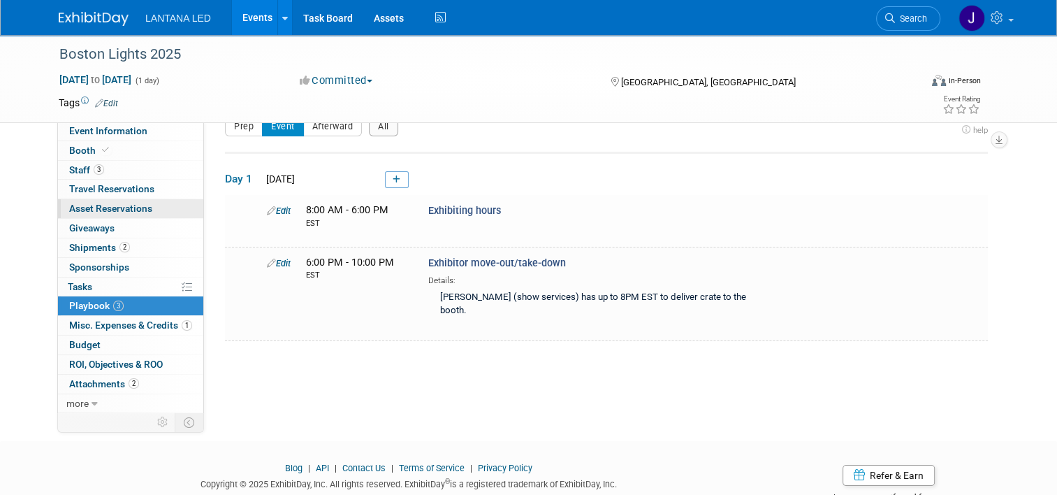
scroll to position [0, 0]
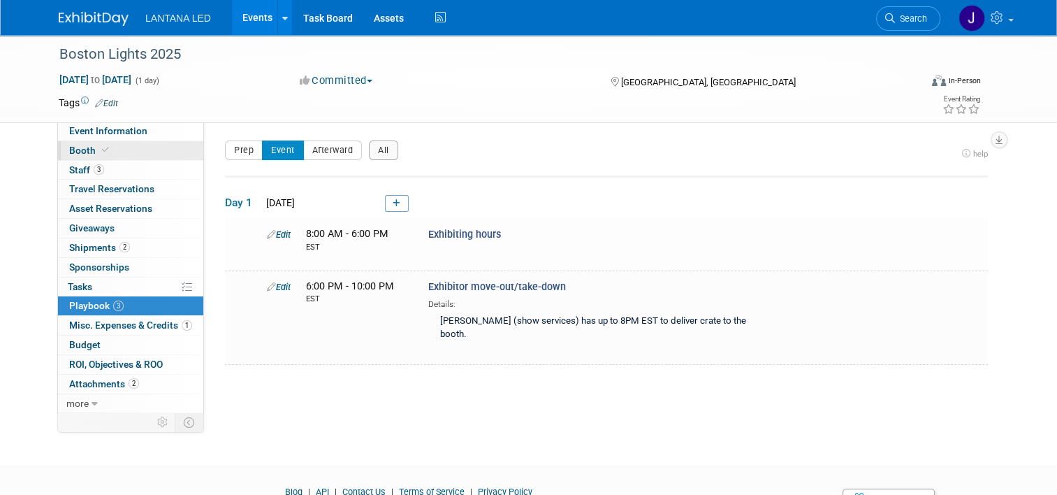
click at [79, 154] on span "Booth" at bounding box center [90, 150] width 43 height 11
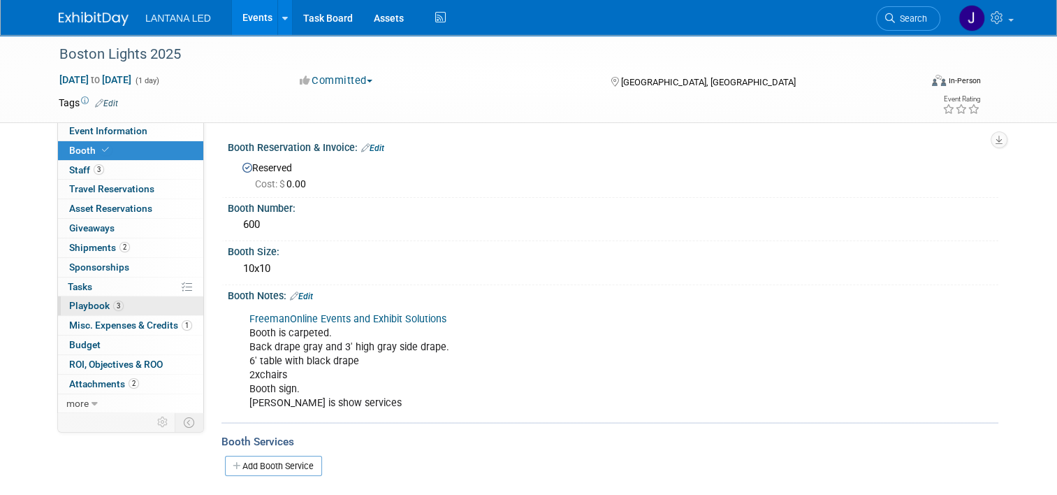
click at [87, 303] on span "Playbook 3" at bounding box center [96, 305] width 54 height 11
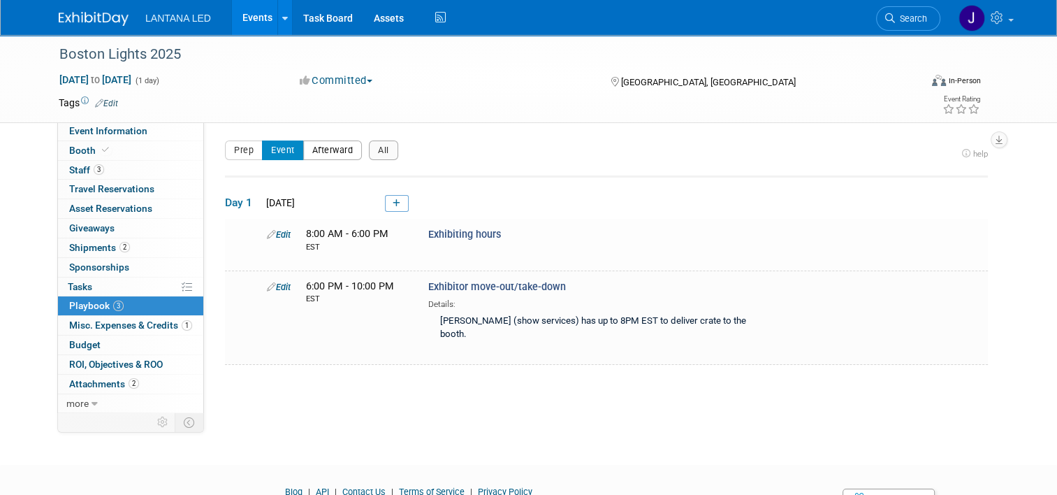
click at [324, 154] on button "Afterward" at bounding box center [332, 150] width 59 height 20
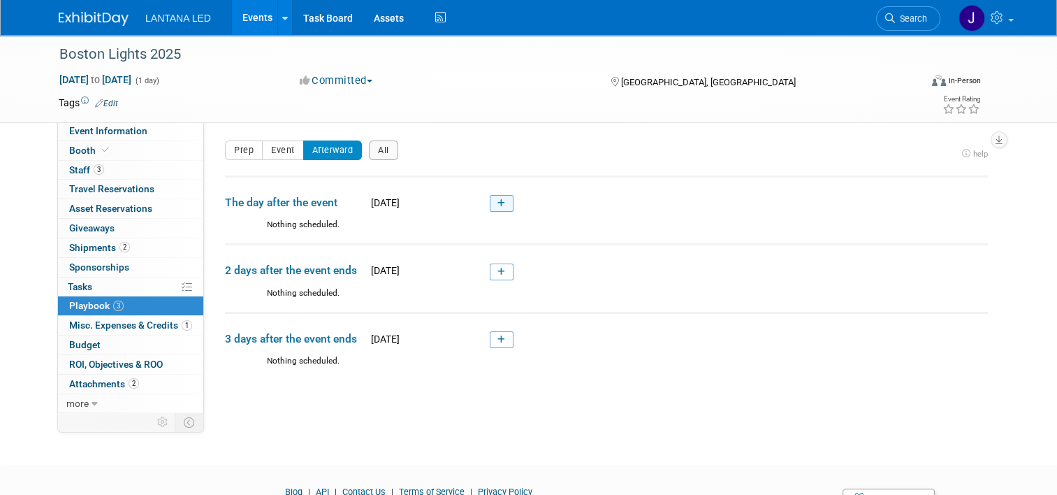
click at [497, 204] on link at bounding box center [502, 203] width 24 height 17
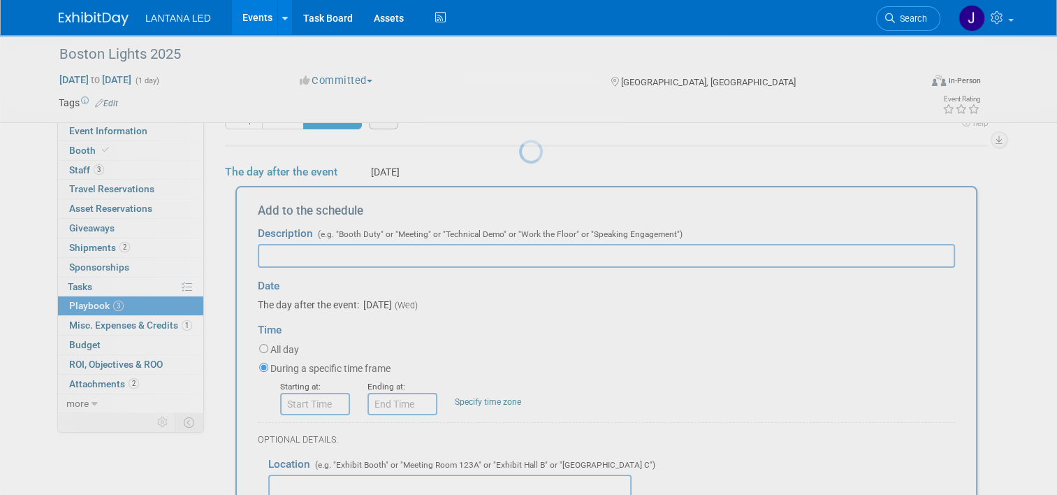
scroll to position [45, 0]
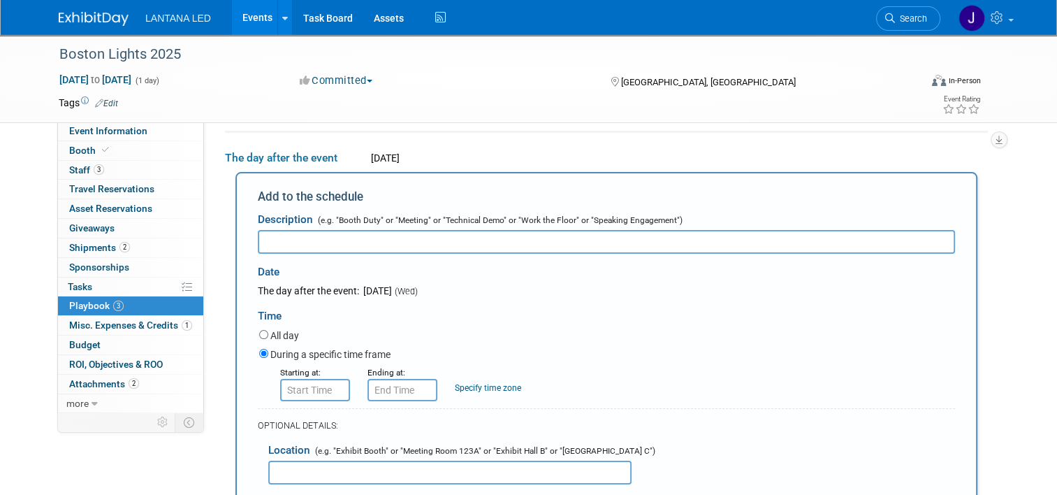
type input "C"
type input "Ghosts & Graveyards Trolley Tour"
click at [324, 391] on input "8:00 AM" at bounding box center [315, 390] width 70 height 22
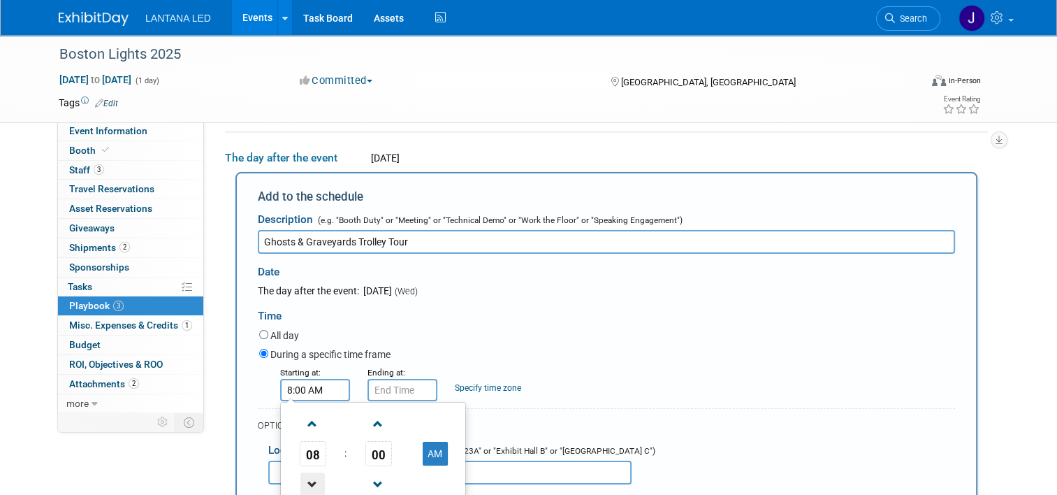
click at [304, 480] on span at bounding box center [312, 484] width 24 height 24
click at [372, 427] on span at bounding box center [378, 423] width 24 height 24
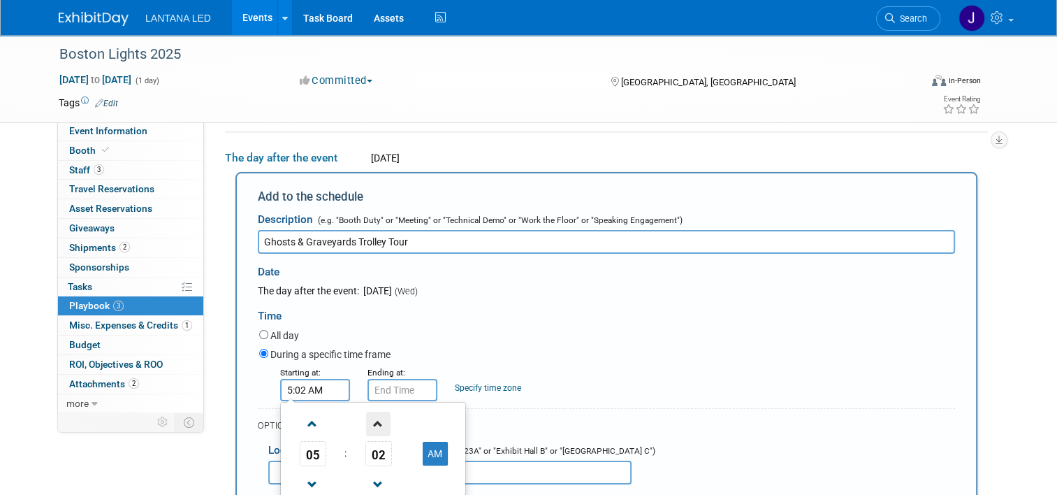
click at [372, 427] on span at bounding box center [378, 423] width 24 height 24
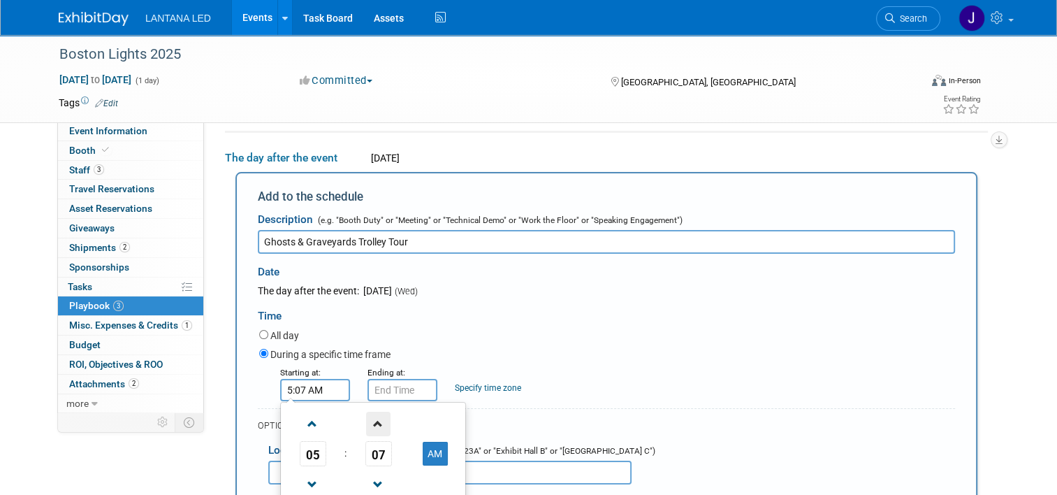
click at [372, 427] on span at bounding box center [378, 423] width 24 height 24
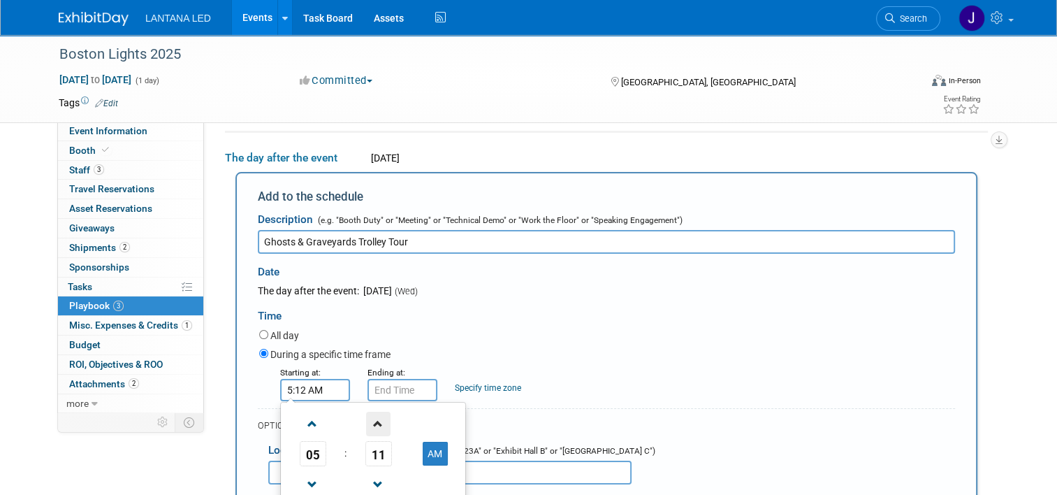
click at [372, 427] on span at bounding box center [378, 423] width 24 height 24
click at [371, 428] on span at bounding box center [378, 423] width 24 height 24
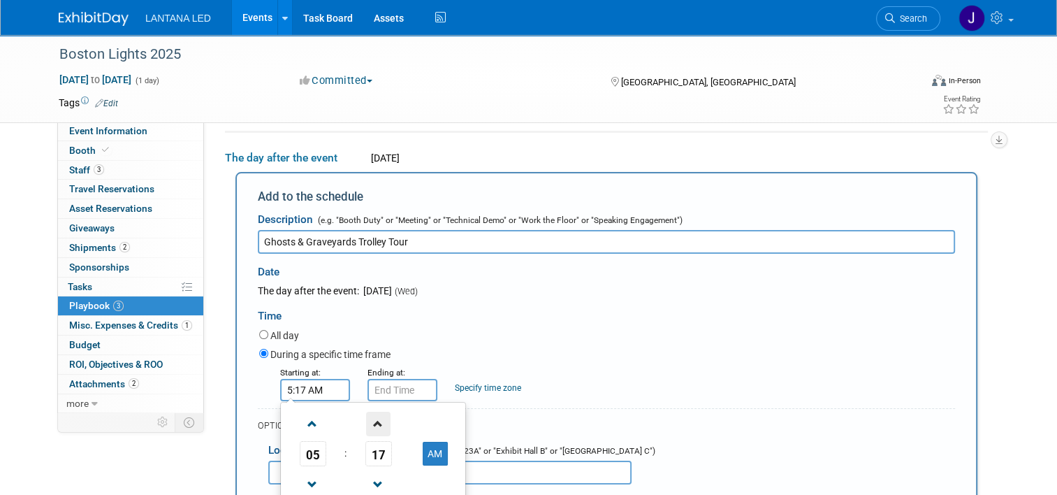
click at [371, 428] on span at bounding box center [378, 423] width 24 height 24
click at [370, 428] on span at bounding box center [378, 423] width 24 height 24
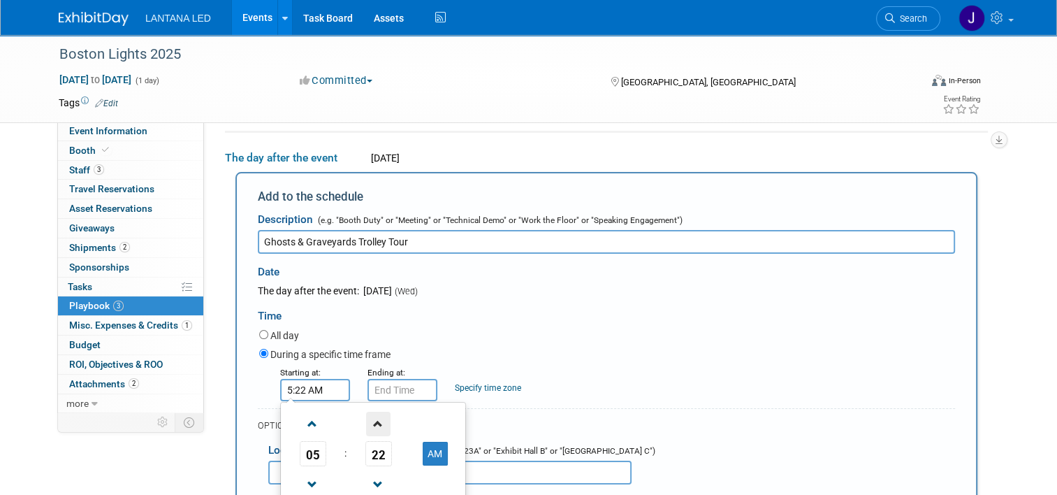
click at [370, 428] on span at bounding box center [378, 423] width 24 height 24
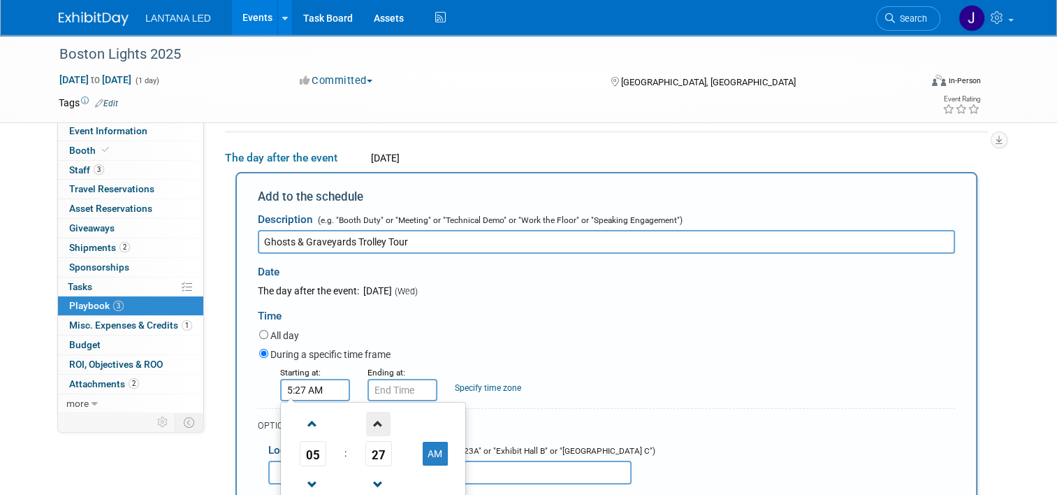
click at [370, 428] on span at bounding box center [378, 423] width 24 height 24
click at [423, 453] on button "AM" at bounding box center [435, 454] width 25 height 24
type input "5:30 PM"
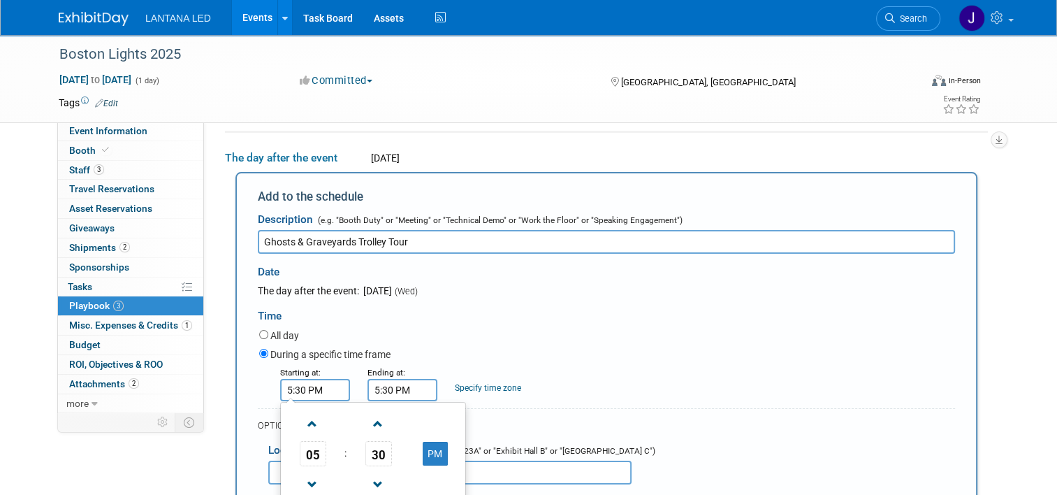
click at [410, 388] on input "5:30 PM" at bounding box center [402, 390] width 70 height 22
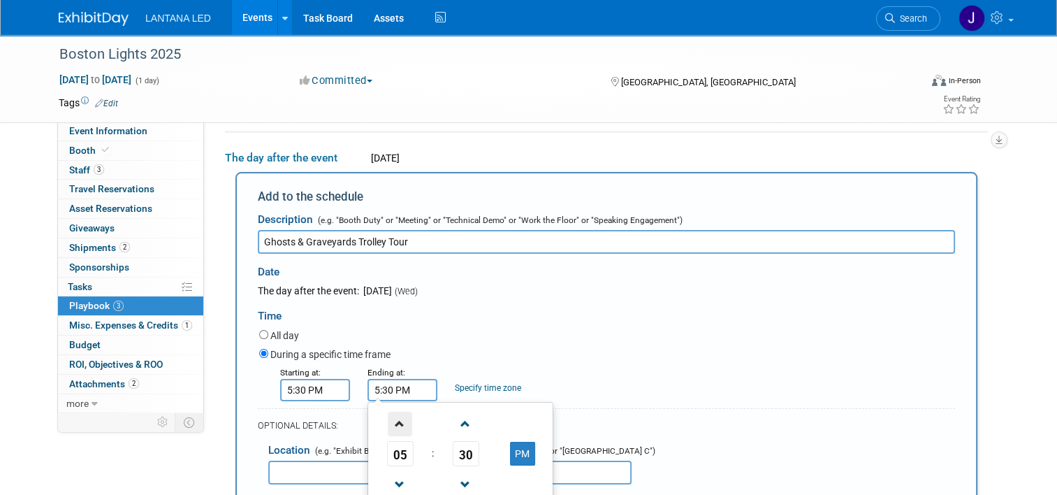
click at [391, 424] on span at bounding box center [400, 423] width 24 height 24
click at [391, 422] on span at bounding box center [400, 423] width 24 height 24
click at [511, 457] on button "PM" at bounding box center [522, 454] width 25 height 24
click at [511, 450] on button "AM" at bounding box center [522, 454] width 25 height 24
type input "7:30 PM"
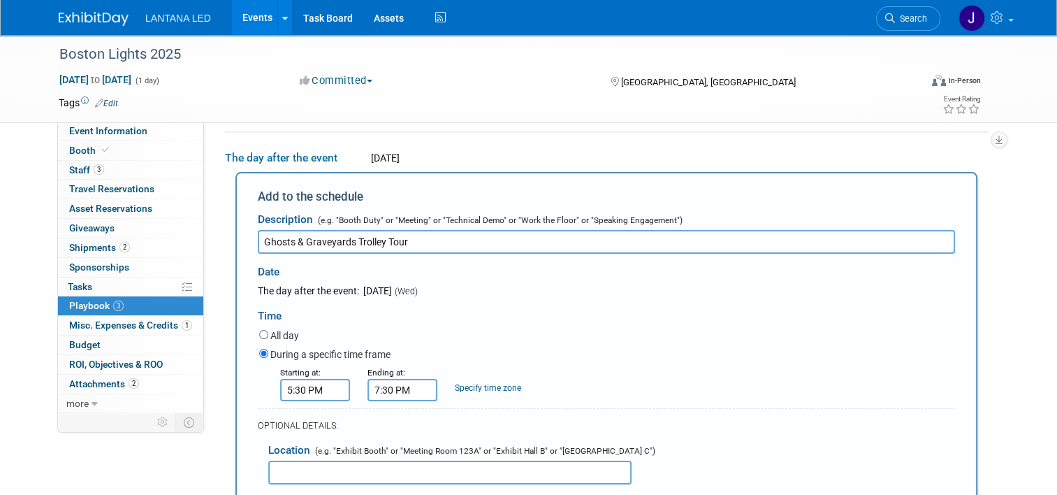
click at [498, 386] on link "Specify time zone" at bounding box center [488, 388] width 66 height 10
type input "EST"
click at [562, 312] on div "Time" at bounding box center [606, 312] width 697 height 29
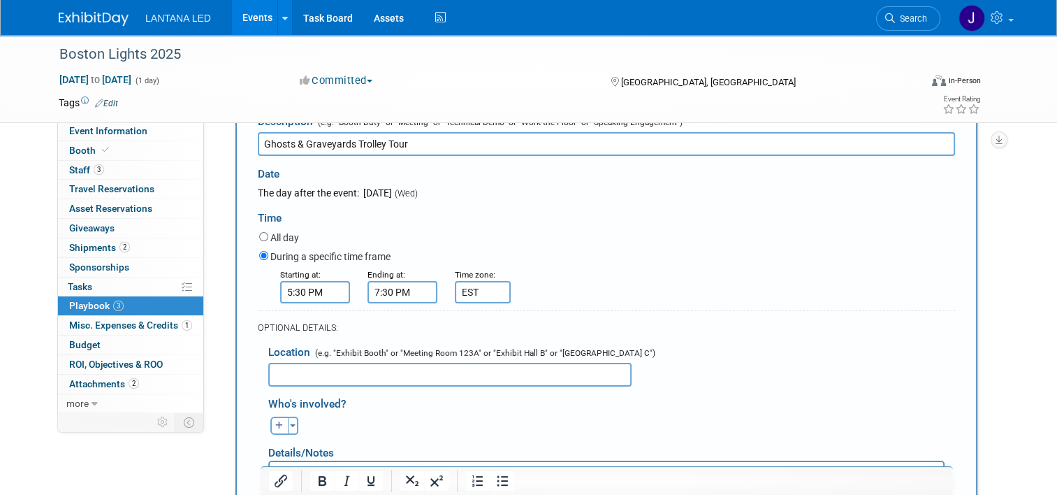
scroll to position [184, 0]
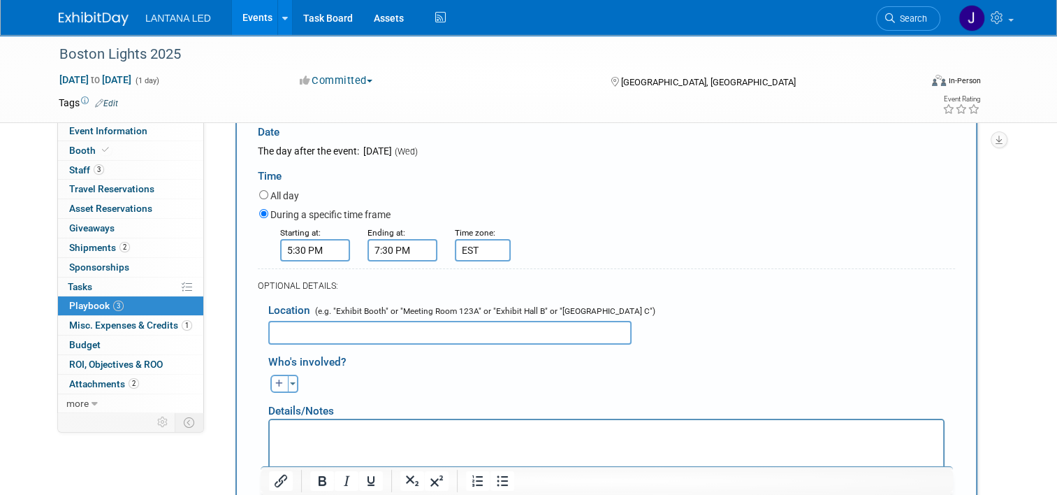
click at [532, 331] on input "text" at bounding box center [449, 333] width 363 height 24
click at [397, 328] on input "text" at bounding box center [449, 333] width 363 height 24
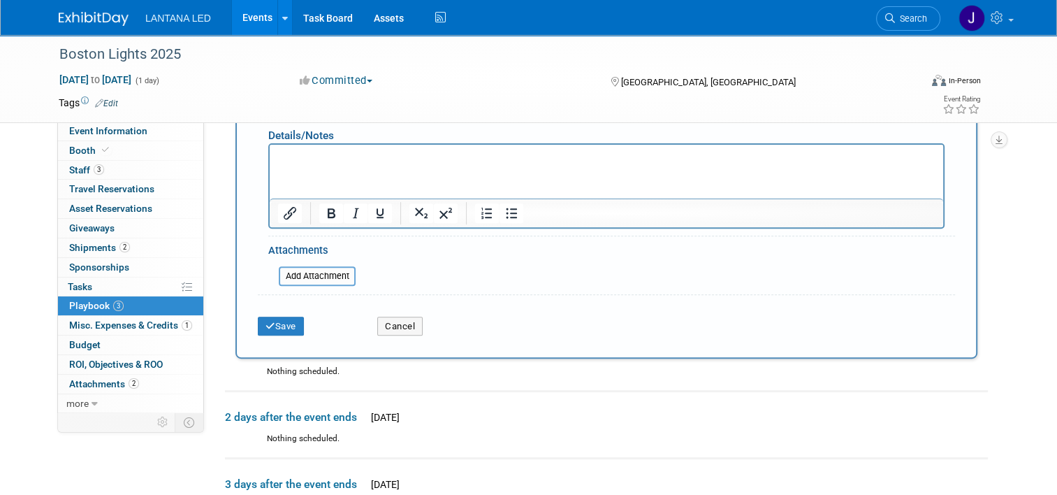
scroll to position [464, 0]
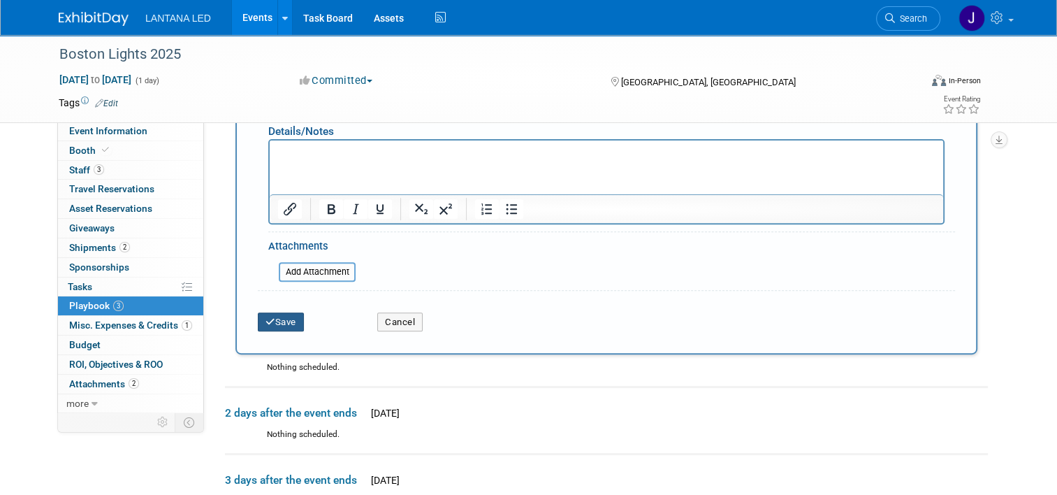
type input "Marriott Long Wharf Hotel - 200 Atlantic Avenue, corner of State St."
click at [273, 321] on button "Save" at bounding box center [281, 322] width 46 height 20
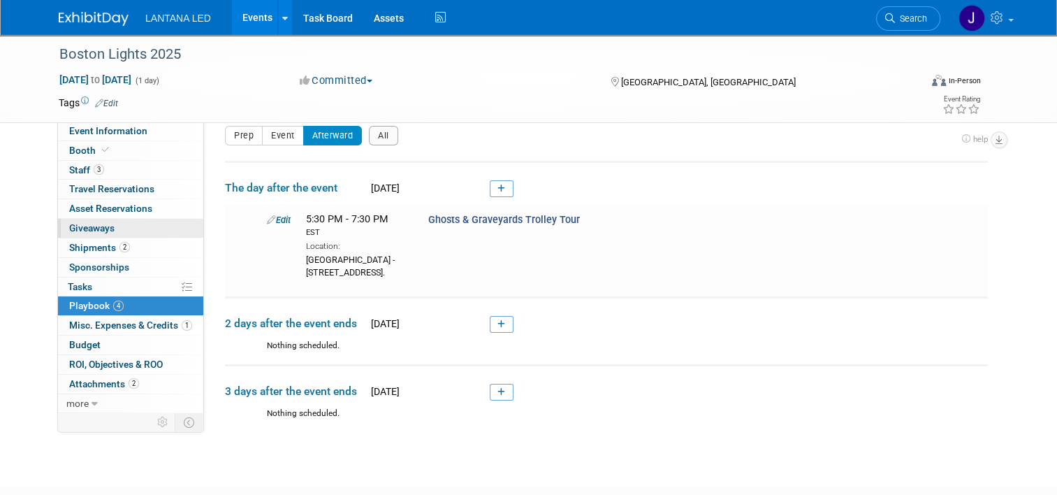
scroll to position [0, 0]
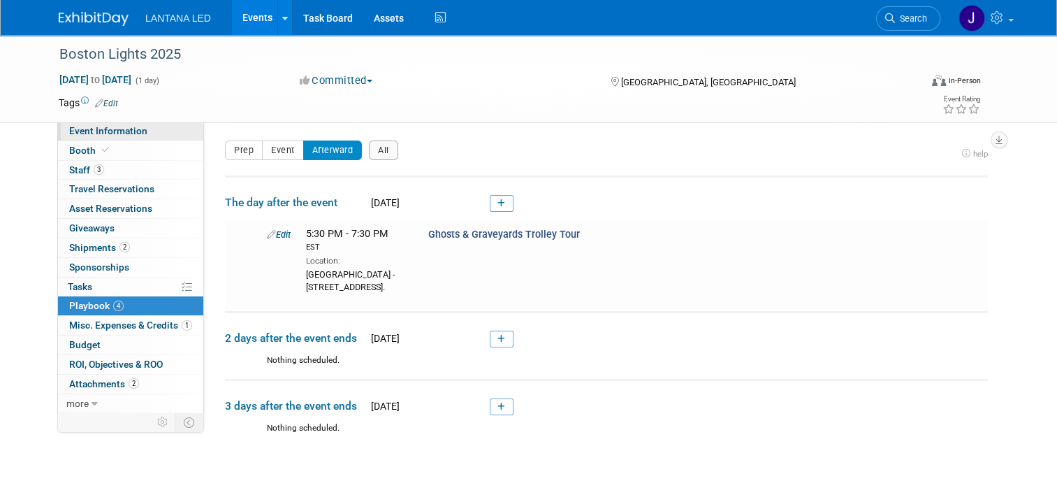
click at [76, 137] on link "Event Information" at bounding box center [130, 131] width 145 height 19
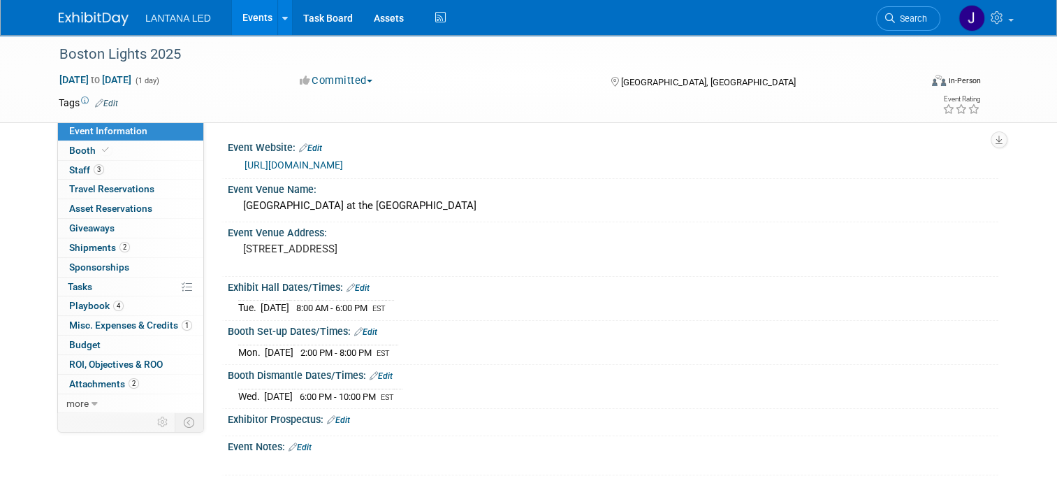
click at [336, 416] on link "Edit" at bounding box center [338, 420] width 23 height 10
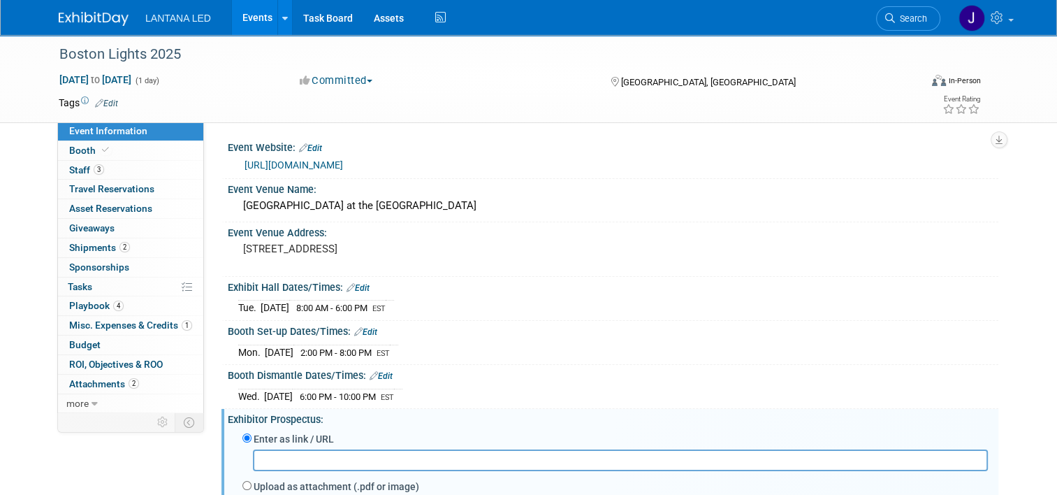
click at [320, 461] on input "text" at bounding box center [620, 460] width 735 height 22
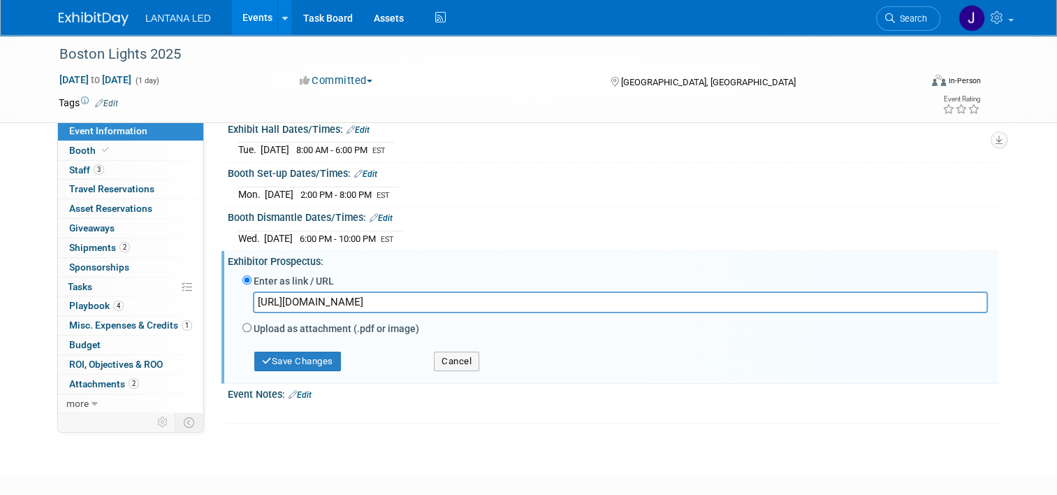
scroll to position [210, 0]
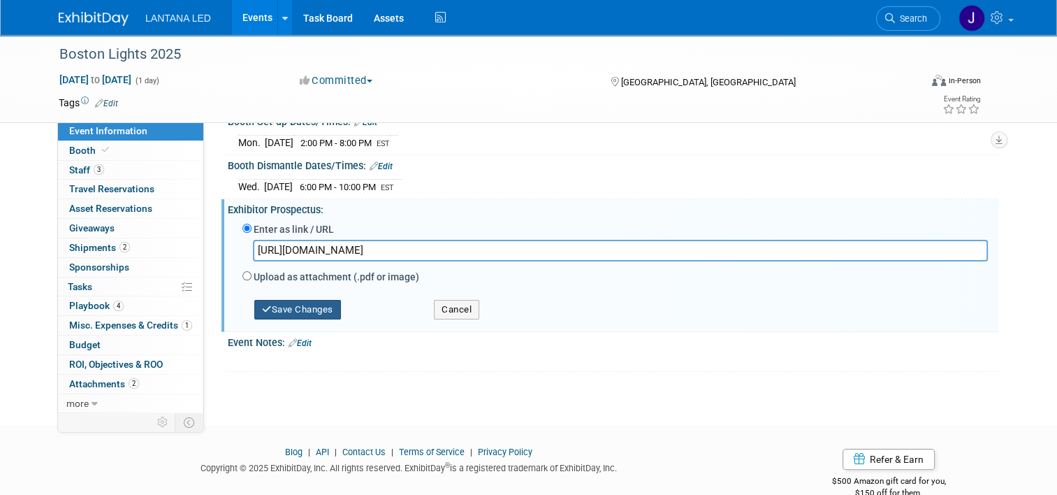
type input "https://www.freemanco.com/store/show/landing?referer=s&nav=02&showID=540606"
click at [305, 309] on button "Save Changes" at bounding box center [297, 310] width 87 height 20
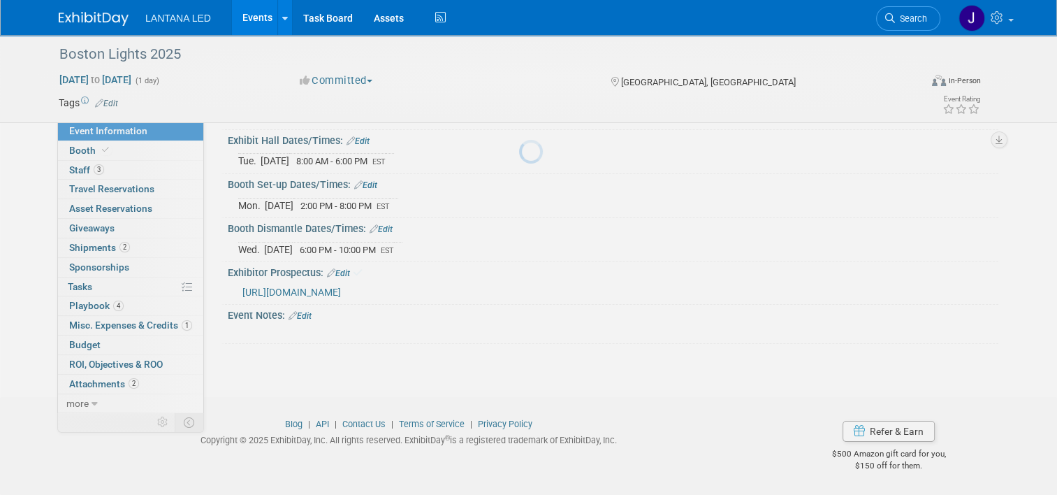
scroll to position [143, 0]
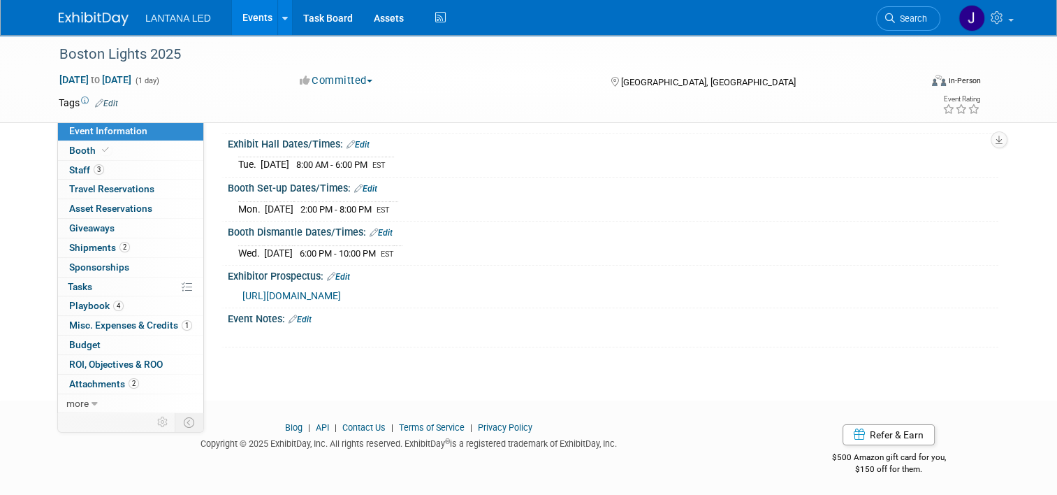
click at [302, 314] on link "Edit" at bounding box center [300, 319] width 23 height 10
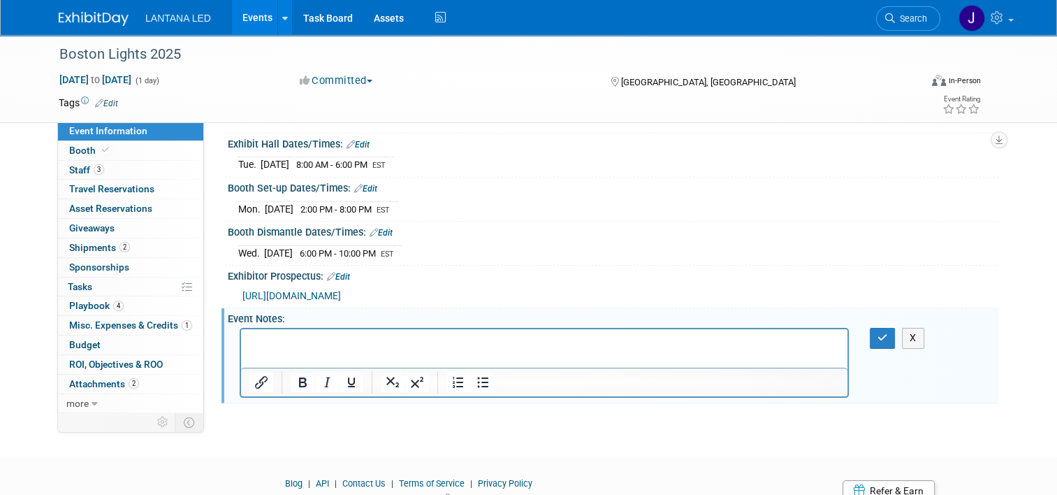
scroll to position [0, 0]
click at [304, 337] on p "Rich Text Area. Press ALT-0 for help." at bounding box center [544, 342] width 590 height 14
click at [884, 340] on button "button" at bounding box center [883, 338] width 26 height 20
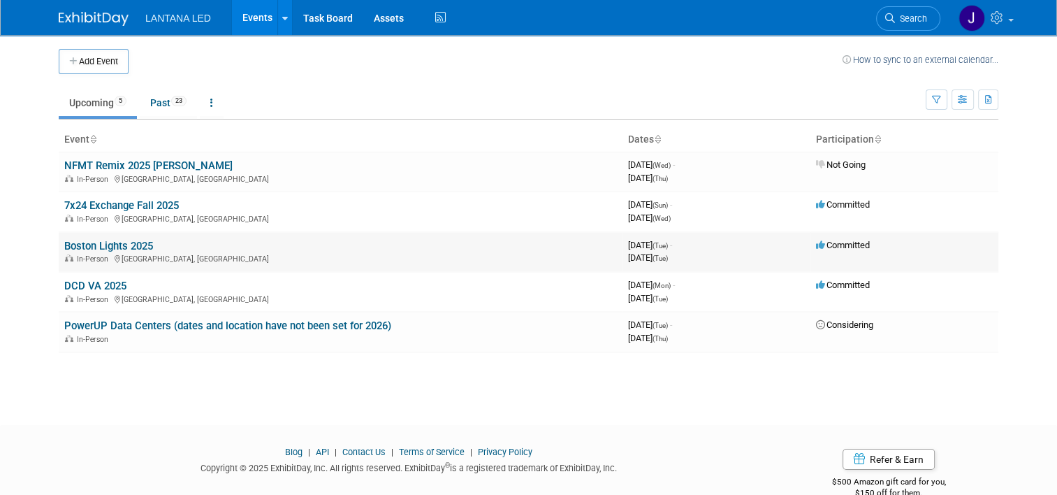
click at [115, 246] on link "Boston Lights 2025" at bounding box center [108, 246] width 89 height 13
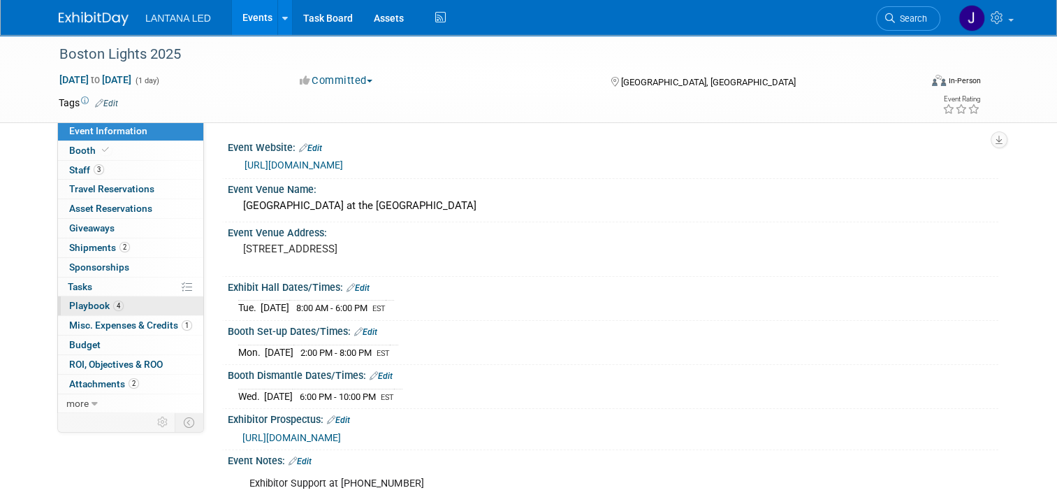
click at [85, 303] on span "Playbook 4" at bounding box center [96, 305] width 54 height 11
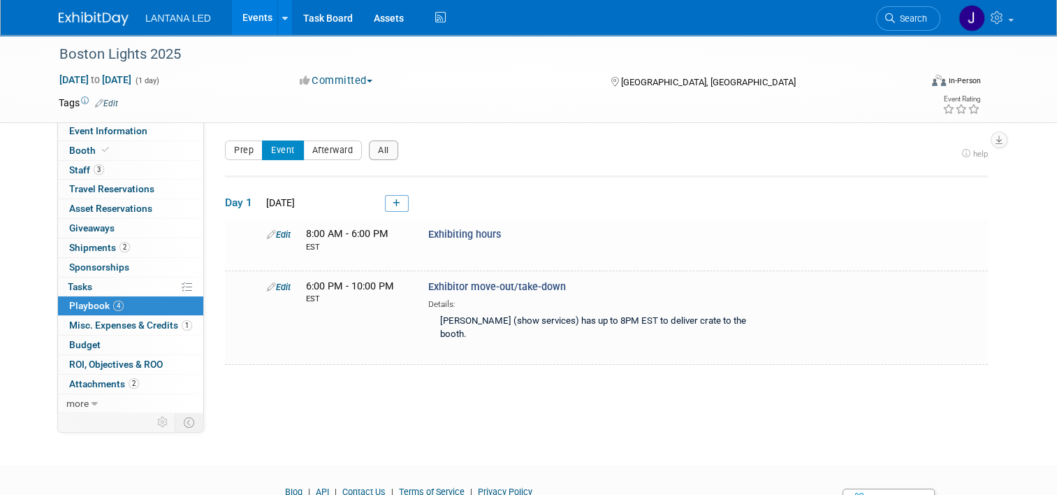
click at [785, 96] on td at bounding box center [471, 103] width 706 height 14
